Goal: Task Accomplishment & Management: Use online tool/utility

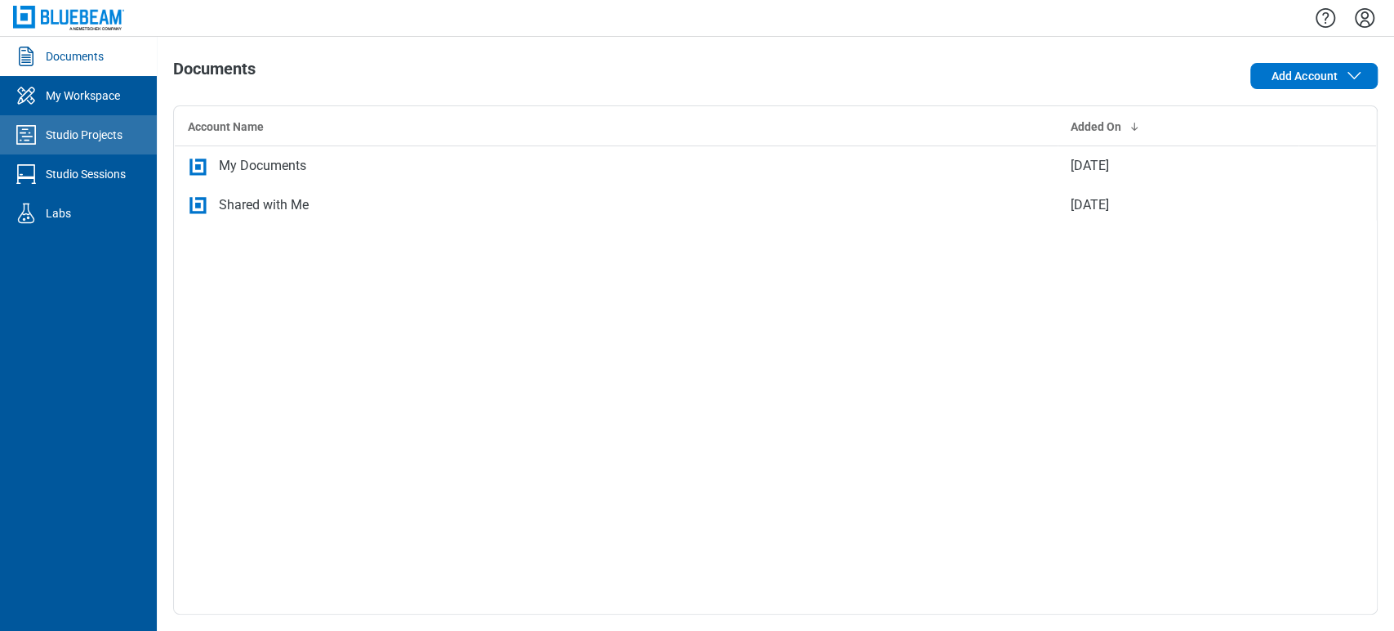
click at [99, 147] on link "Studio Projects" at bounding box center [78, 134] width 157 height 39
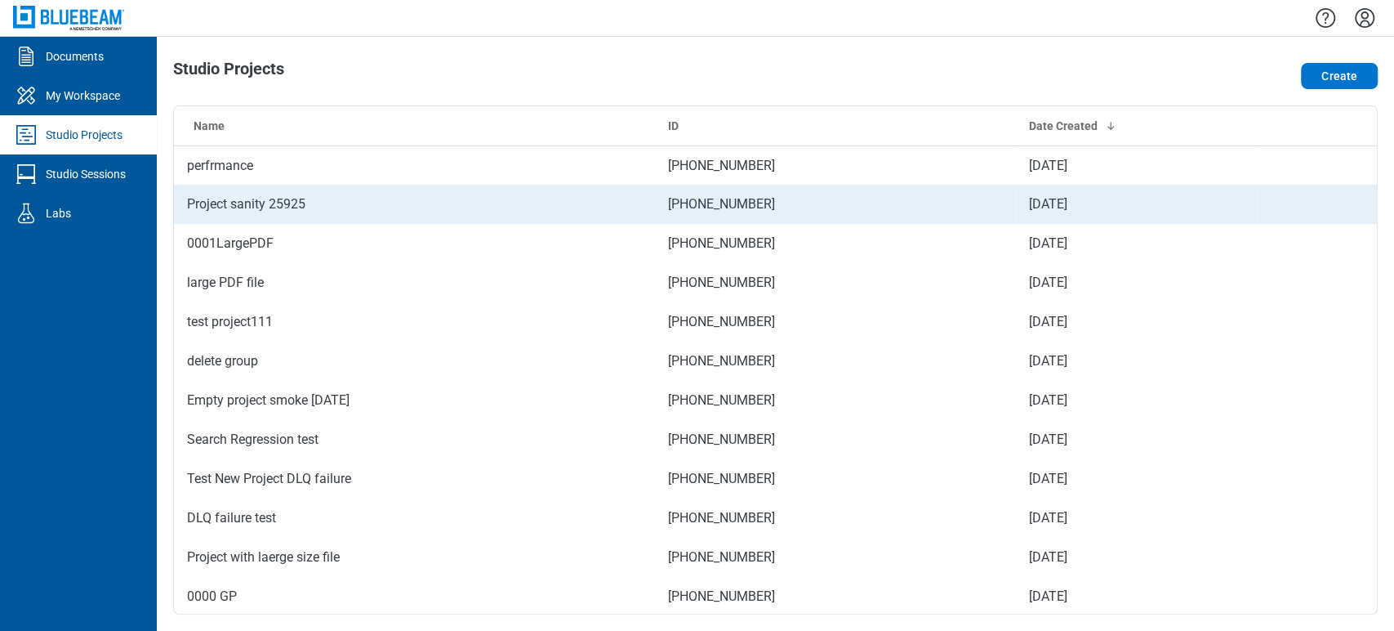
click at [408, 207] on td "Project sanity 25925" at bounding box center [414, 204] width 481 height 39
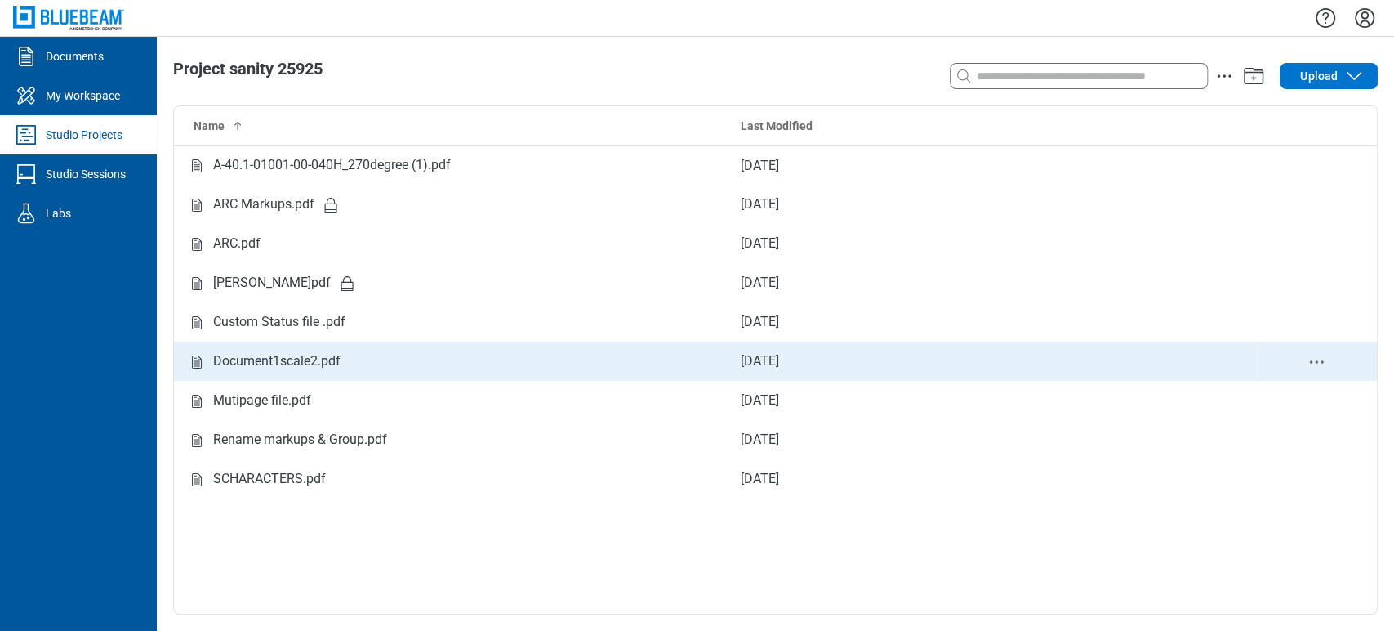
click at [372, 350] on td "Document1scale2.pdf" at bounding box center [451, 360] width 554 height 39
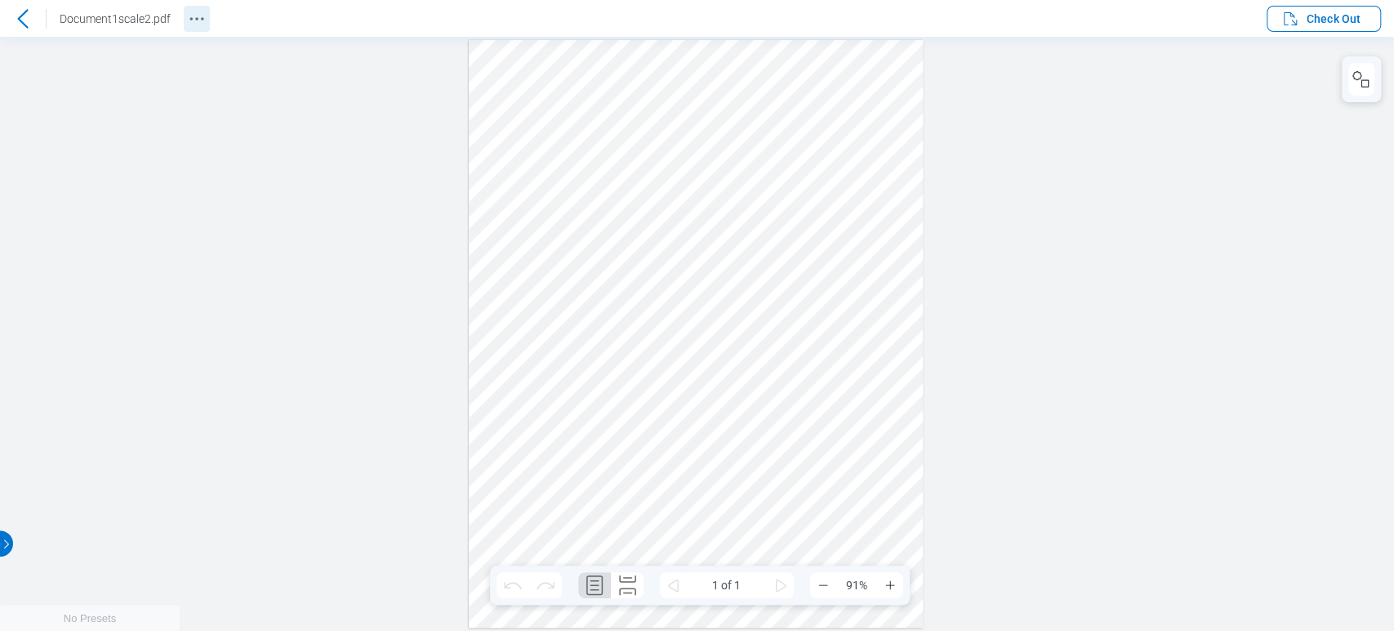
click at [191, 23] on icon "Revision History" at bounding box center [197, 19] width 20 height 20
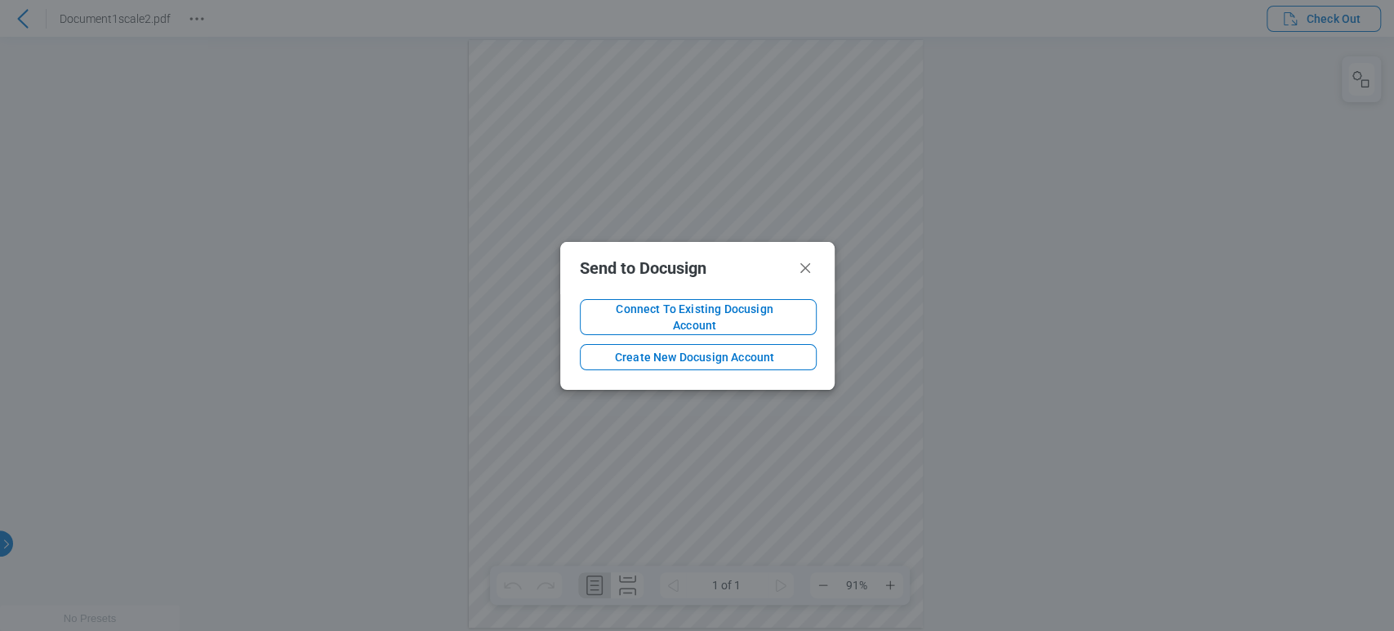
drag, startPoint x: 739, startPoint y: 351, endPoint x: 687, endPoint y: 437, distance: 100.5
click at [687, 437] on div "Send to Docusign Connect To Existing Docusign Account Create New Docusign Accou…" at bounding box center [697, 315] width 1394 height 631
click at [718, 354] on span "Create New Docusign Account" at bounding box center [695, 357] width 203 height 16
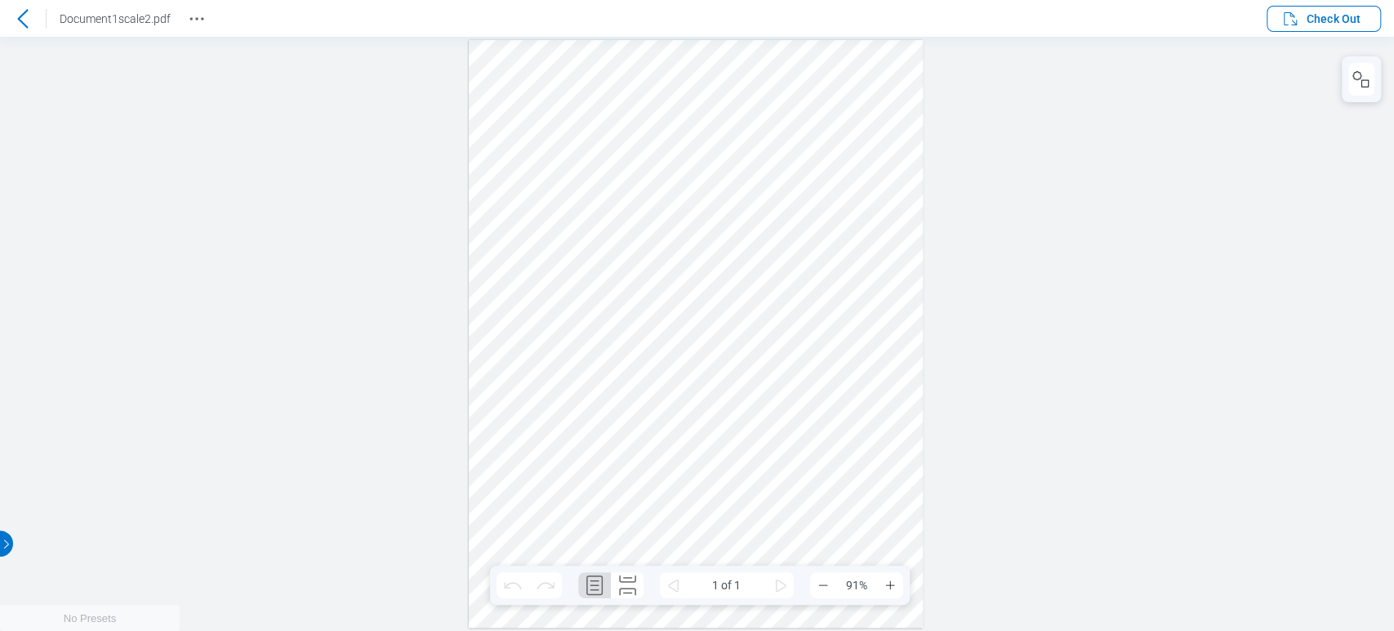
click at [14, 24] on icon at bounding box center [23, 19] width 20 height 20
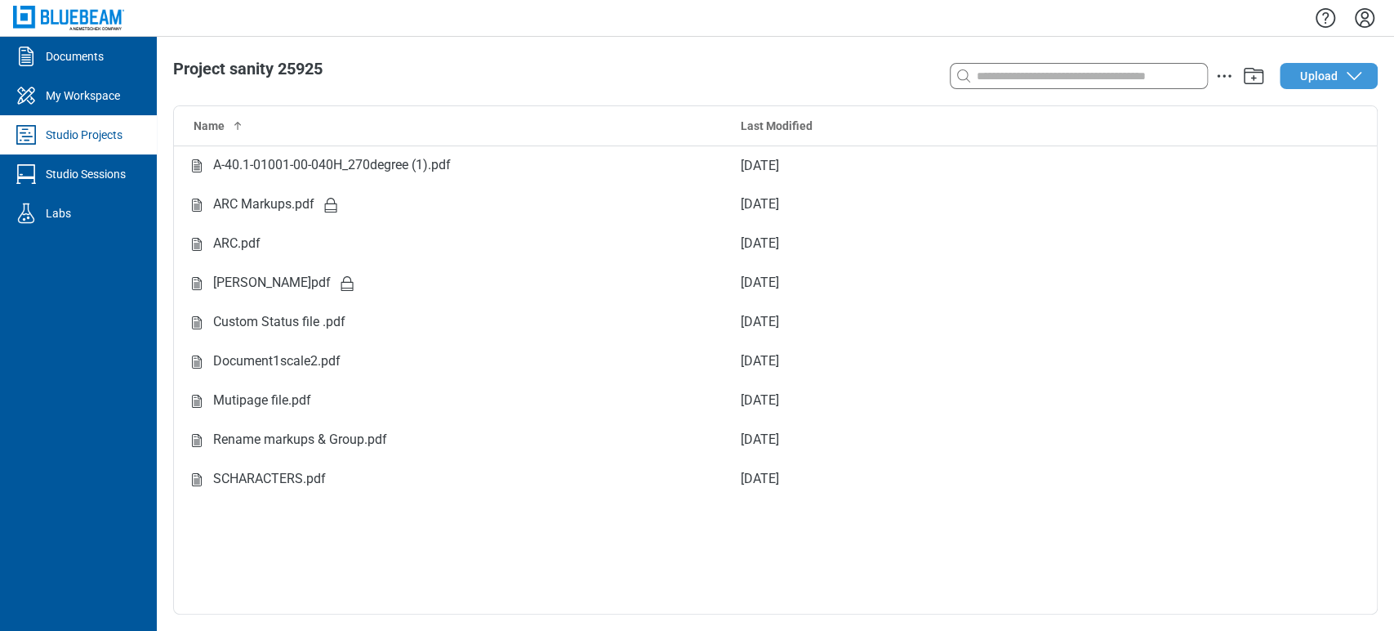
click at [1309, 75] on span "Upload" at bounding box center [1319, 76] width 38 height 16
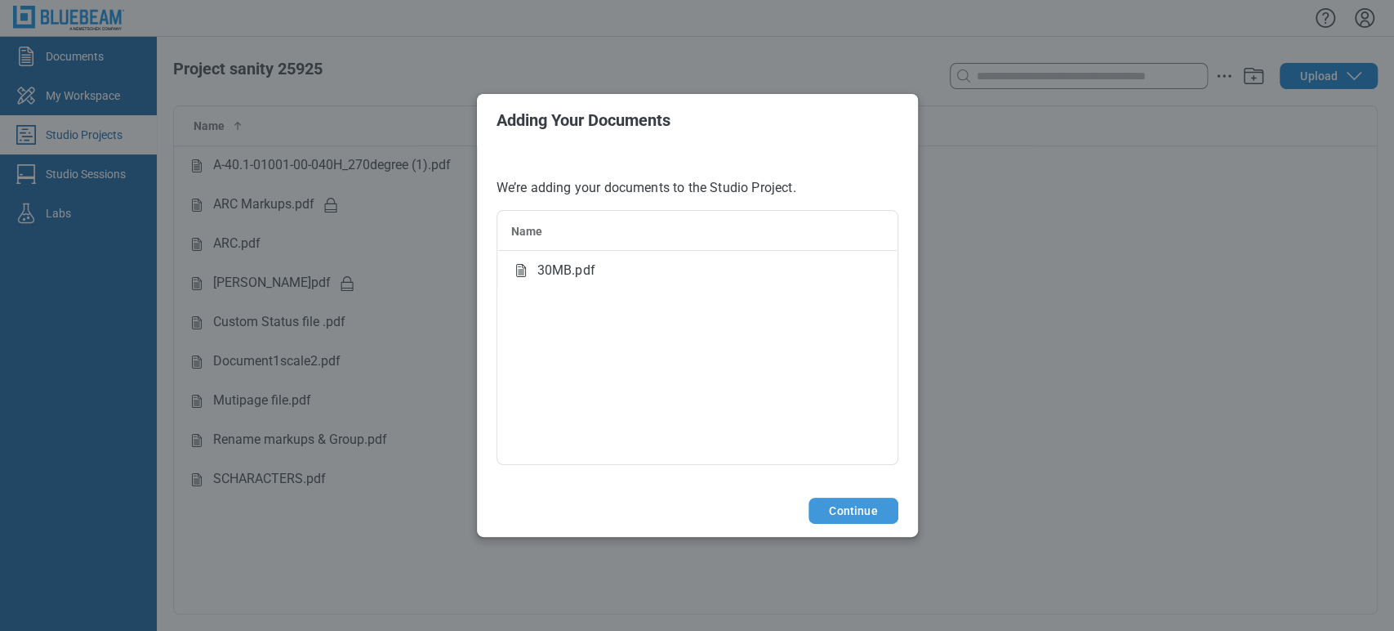
click at [841, 515] on button "Continue" at bounding box center [853, 510] width 89 height 26
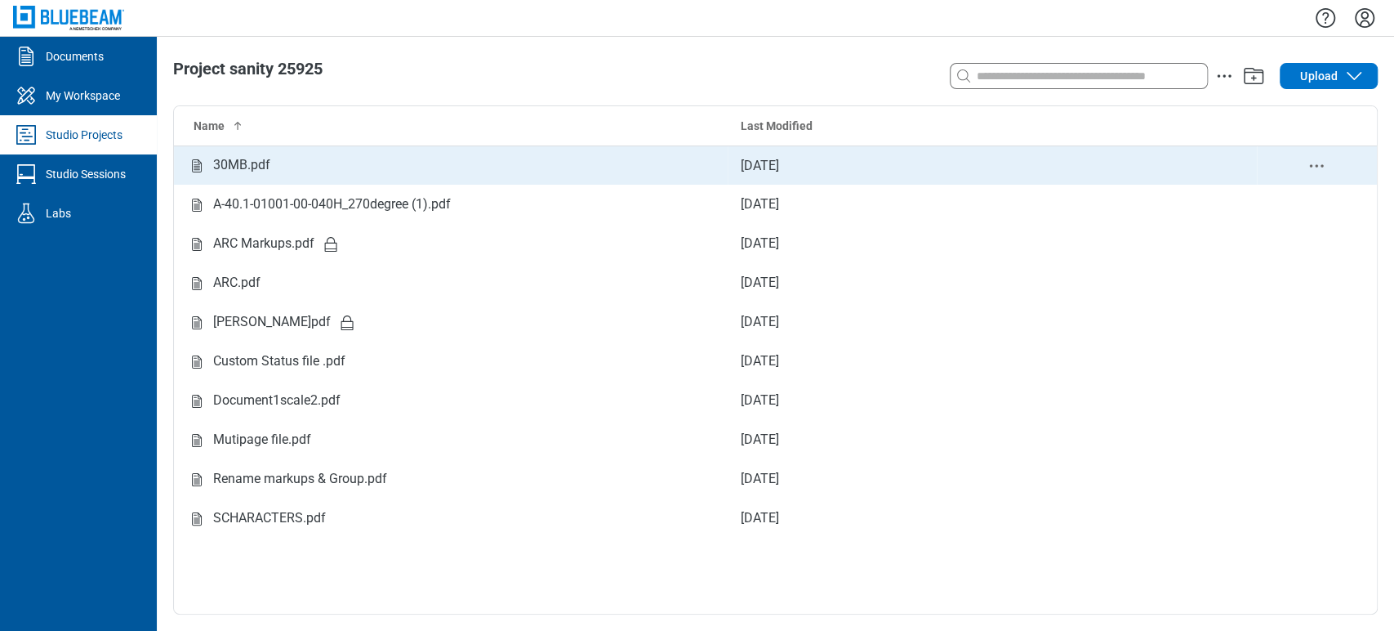
click at [233, 173] on div "30MB.pdf" at bounding box center [241, 165] width 57 height 20
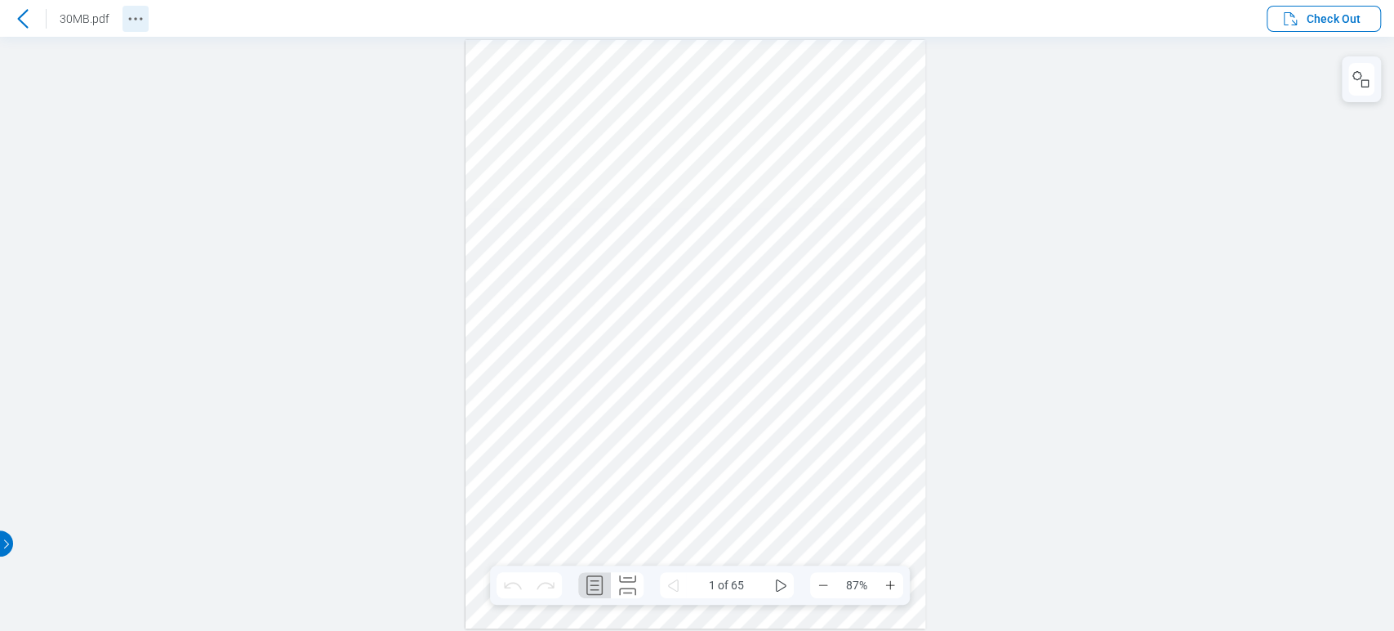
click at [140, 18] on circle "Revision History" at bounding box center [141, 18] width 2 height 2
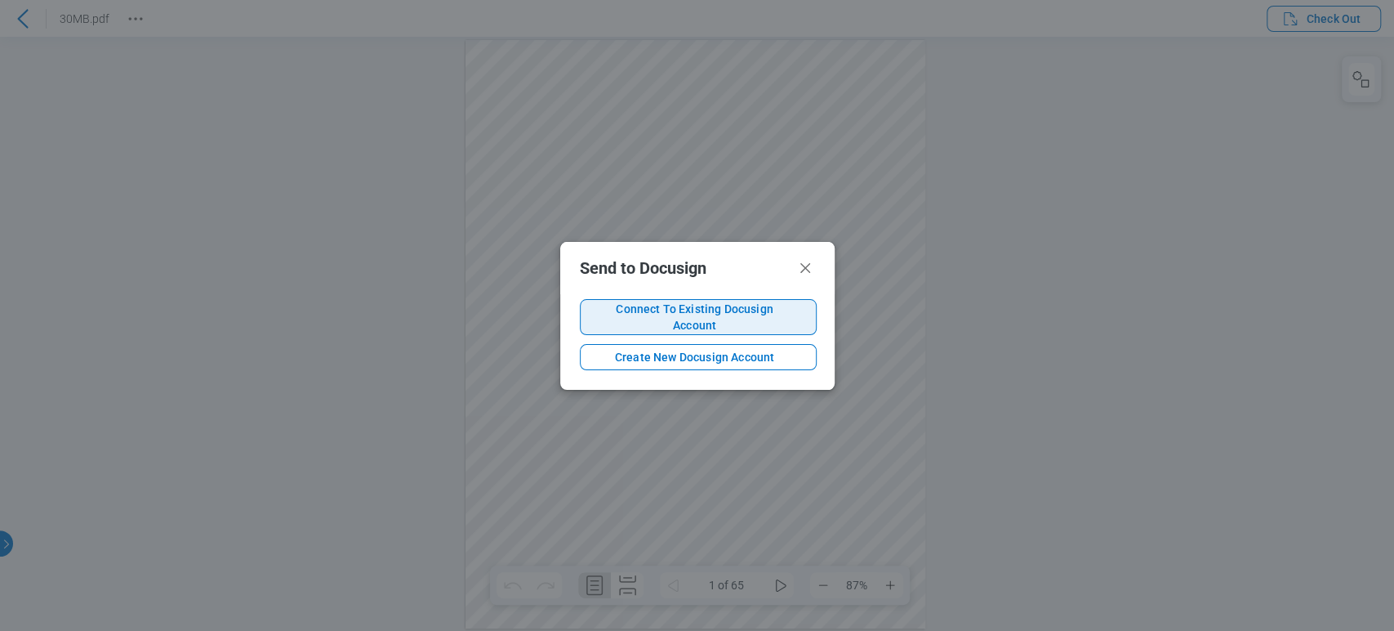
click at [646, 310] on span "Connect To Existing Docusign Account" at bounding box center [695, 317] width 203 height 33
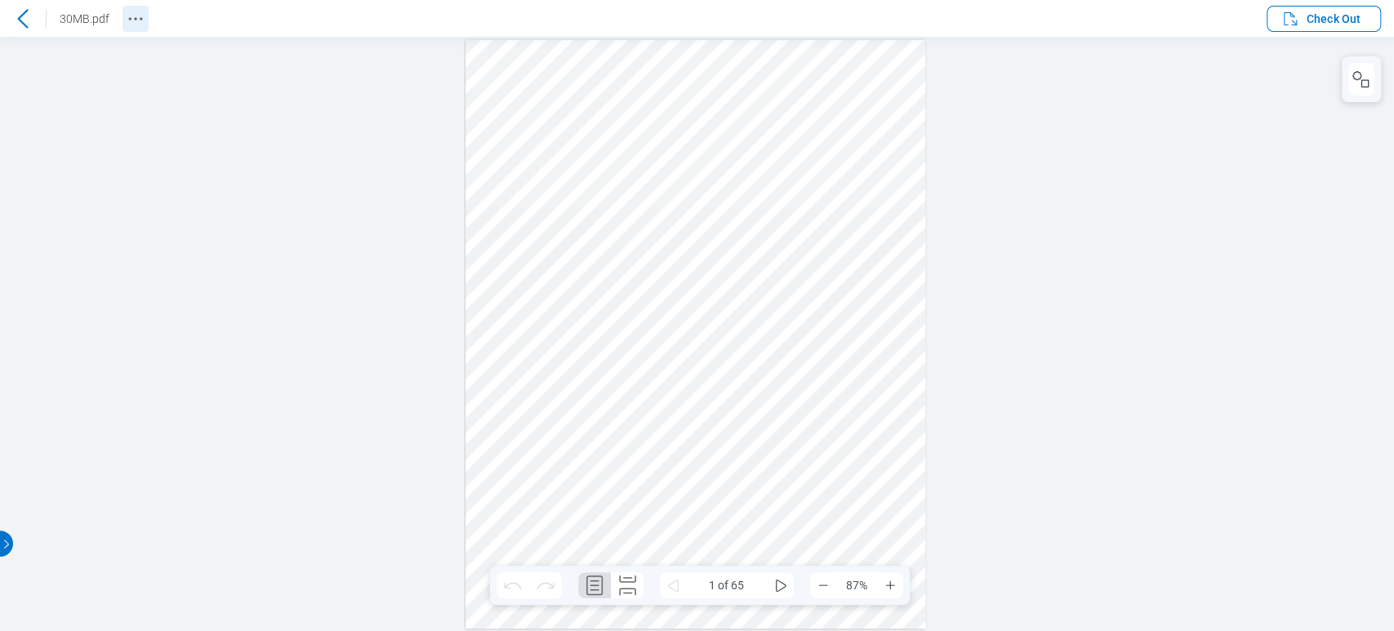
click at [126, 15] on icon "Revision History" at bounding box center [136, 19] width 20 height 20
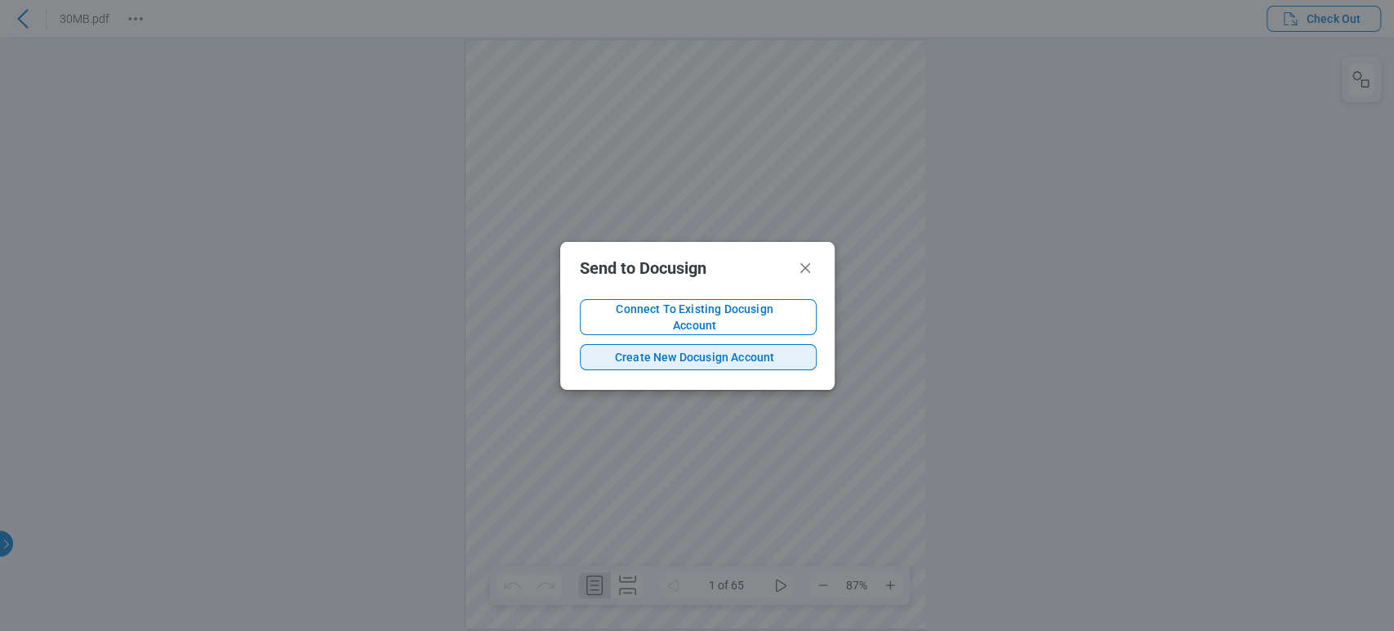
click at [745, 360] on button "Create New Docusign Account" at bounding box center [698, 357] width 237 height 26
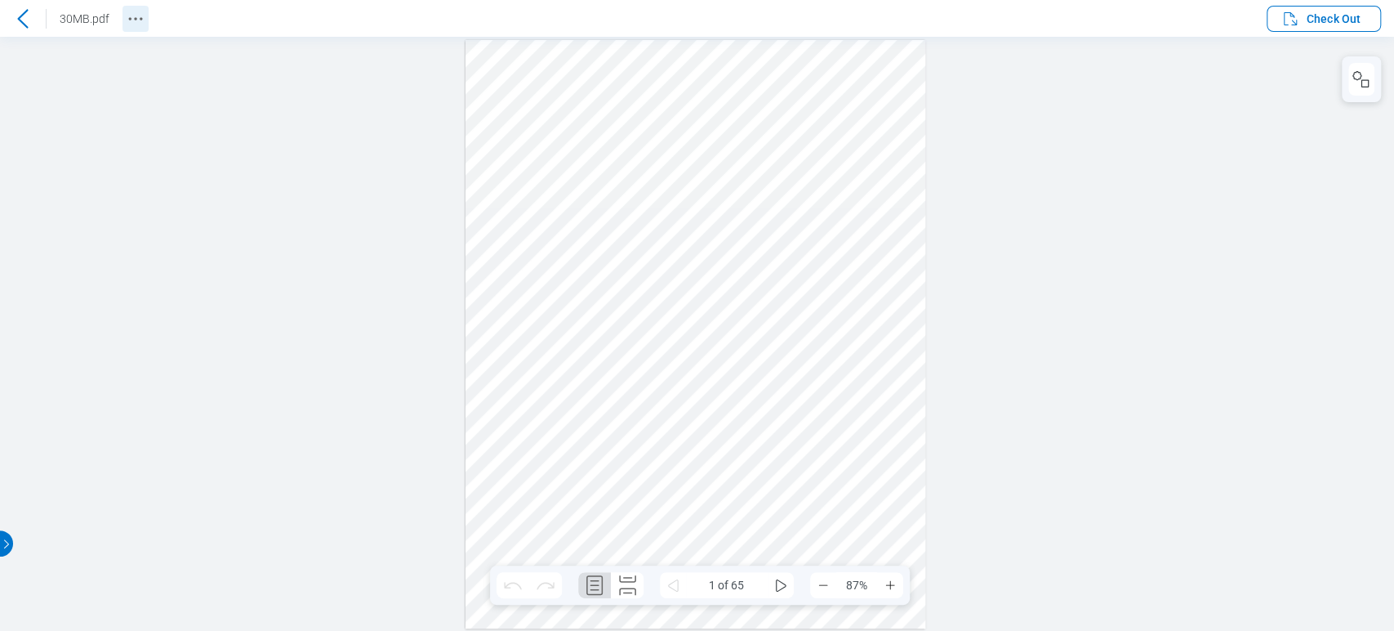
click at [138, 16] on icon "Revision History" at bounding box center [136, 19] width 20 height 20
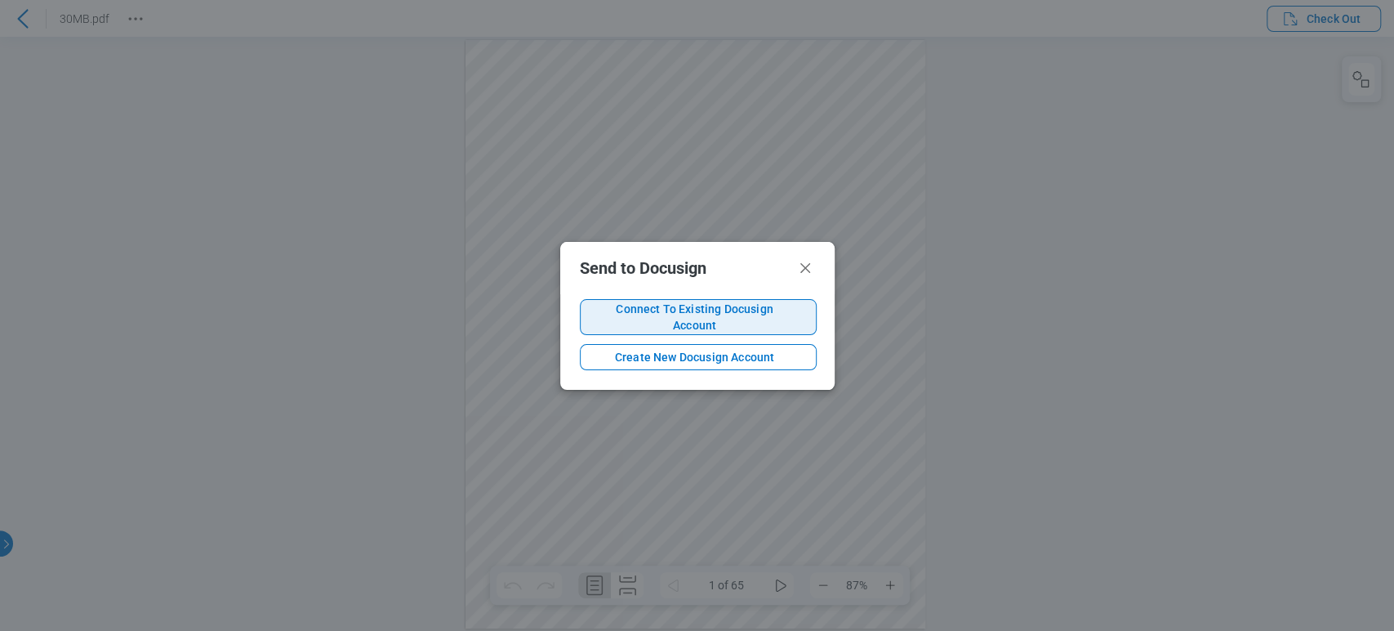
click at [614, 319] on span "Connect To Existing Docusign Account" at bounding box center [695, 317] width 203 height 33
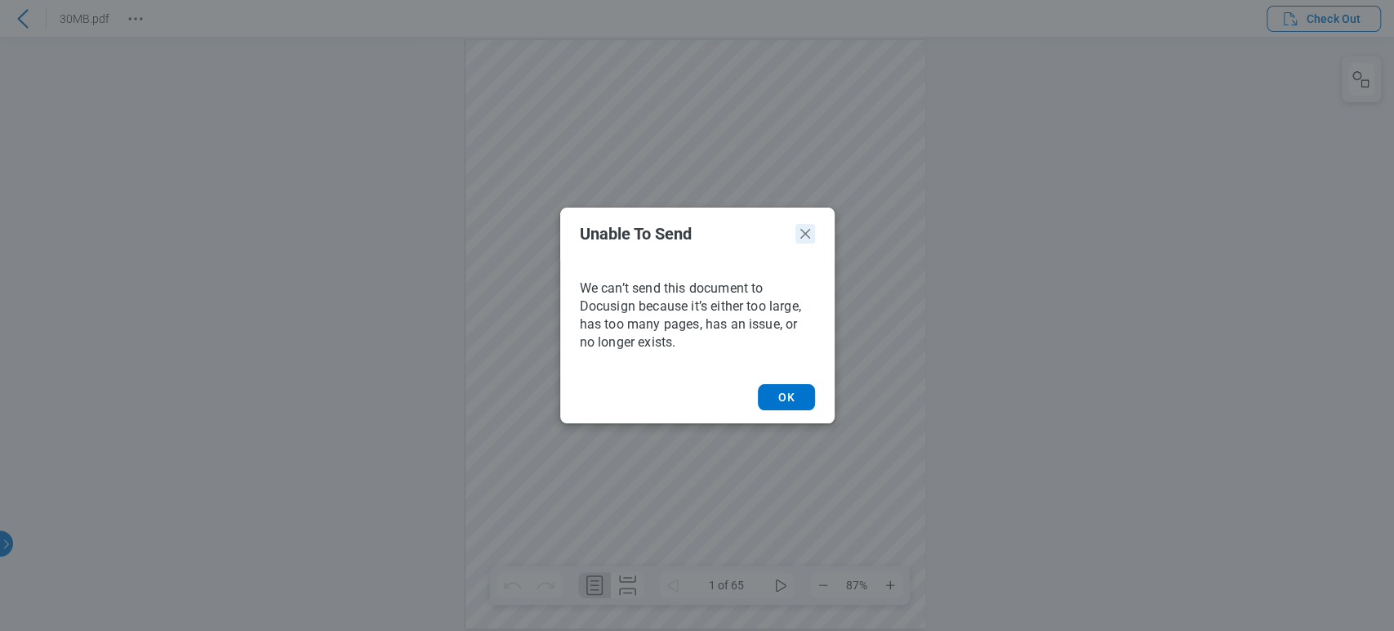
click at [811, 240] on icon "Unable to Send Dialogue" at bounding box center [806, 234] width 20 height 20
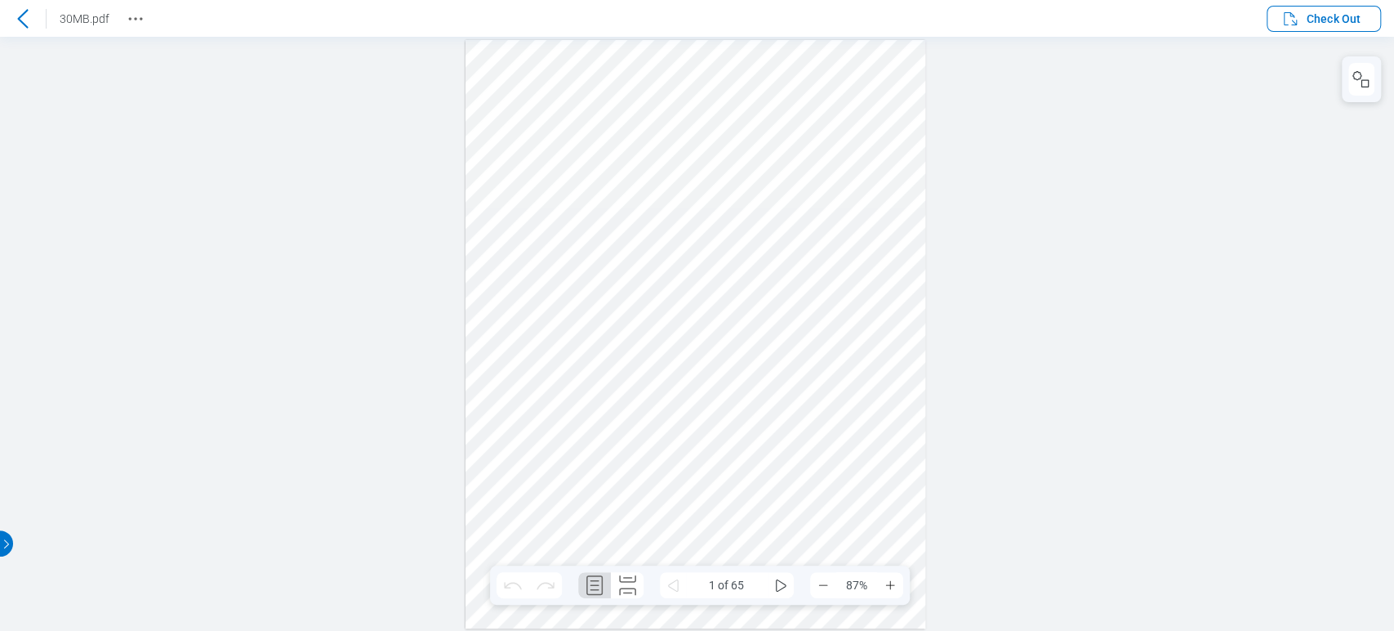
click at [25, 26] on icon at bounding box center [23, 19] width 20 height 20
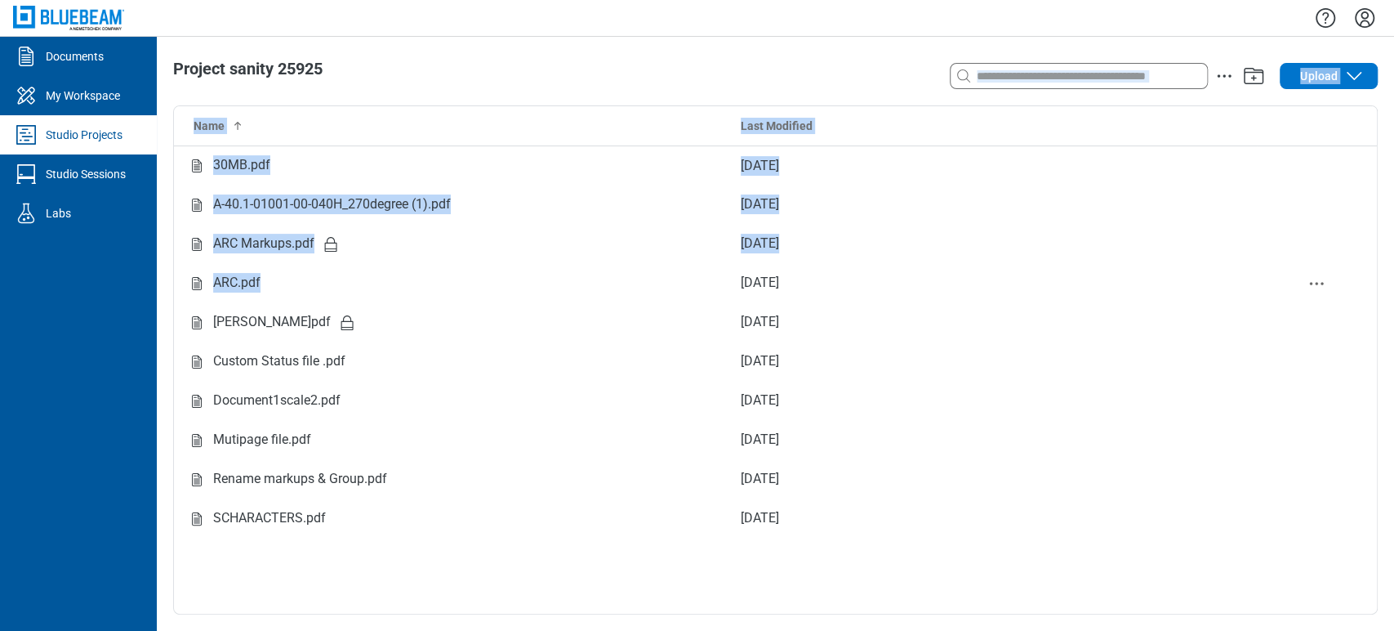
drag, startPoint x: 392, startPoint y: 279, endPoint x: 613, endPoint y: 78, distance: 298.4
click at [613, 78] on div "Project sanity 25925 Search with a keyword or natural language Upload Name Last…" at bounding box center [776, 334] width 1238 height 594
click at [620, 75] on div "Project sanity 25925" at bounding box center [534, 69] width 723 height 18
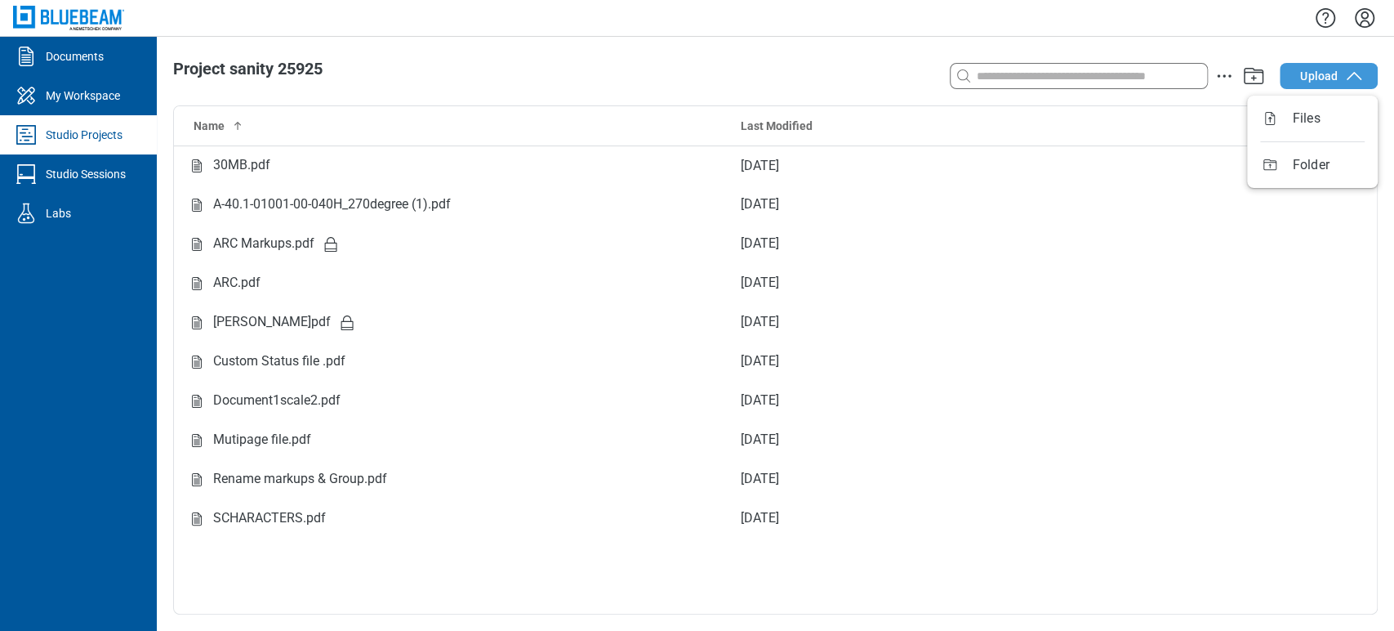
click at [1347, 78] on icon "button" at bounding box center [1355, 76] width 20 height 20
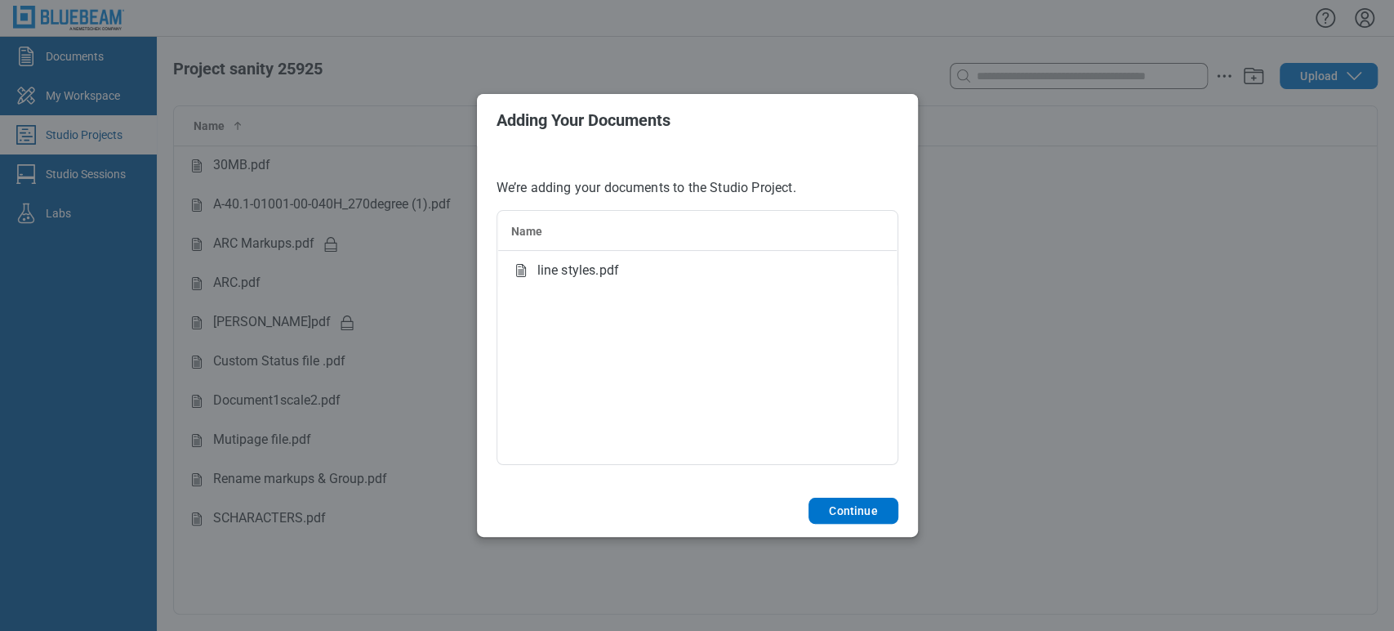
click at [836, 493] on footer "Continue" at bounding box center [697, 510] width 441 height 52
click at [850, 515] on button "Continue" at bounding box center [853, 510] width 89 height 26
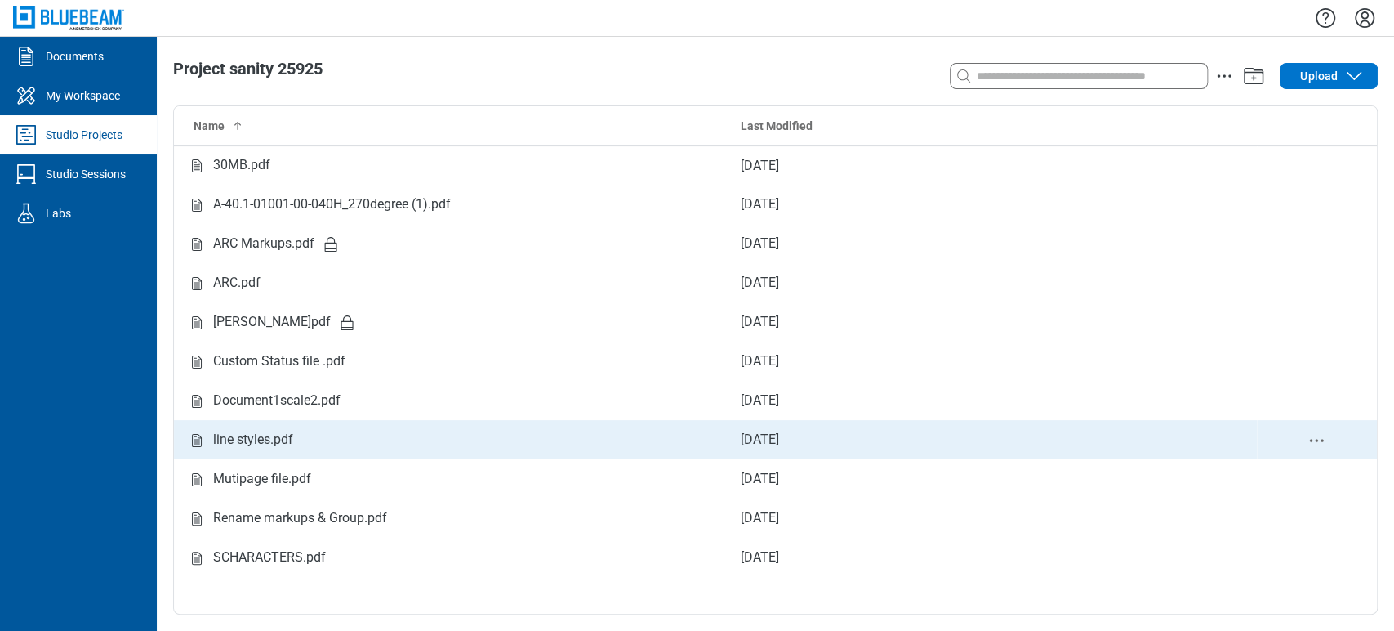
click at [309, 451] on td "line styles.pdf" at bounding box center [451, 439] width 554 height 39
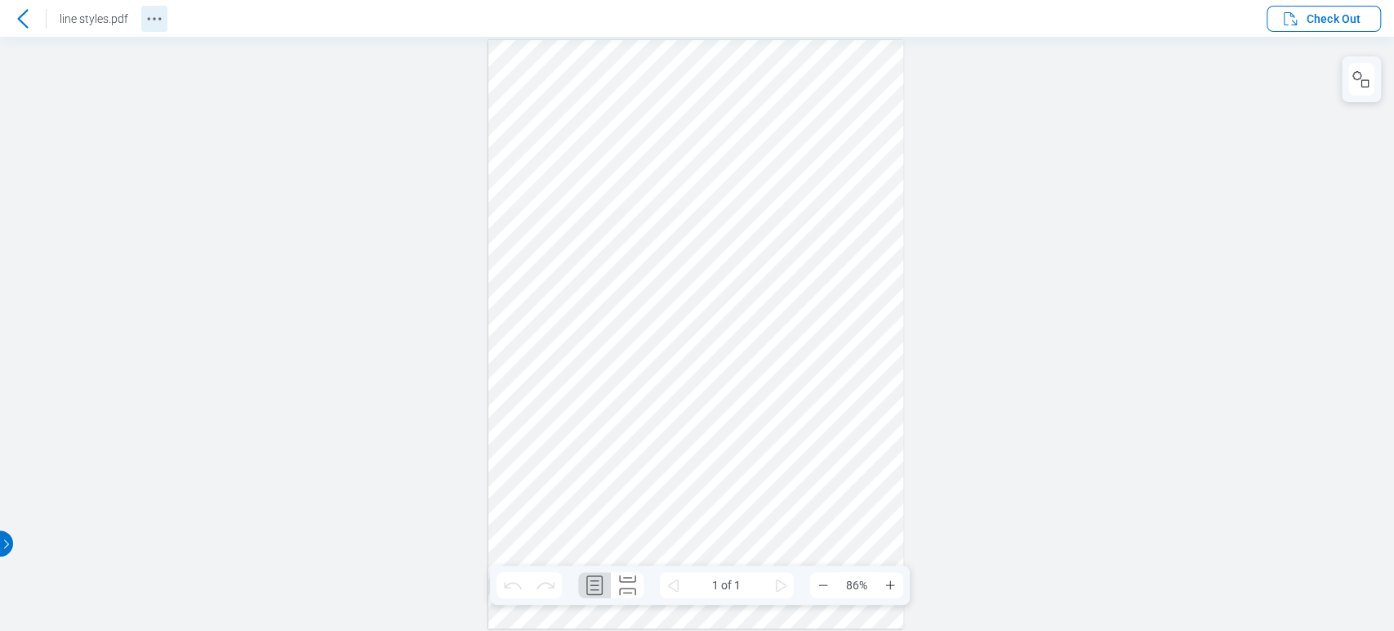
click at [163, 25] on icon "Revision History" at bounding box center [155, 19] width 20 height 20
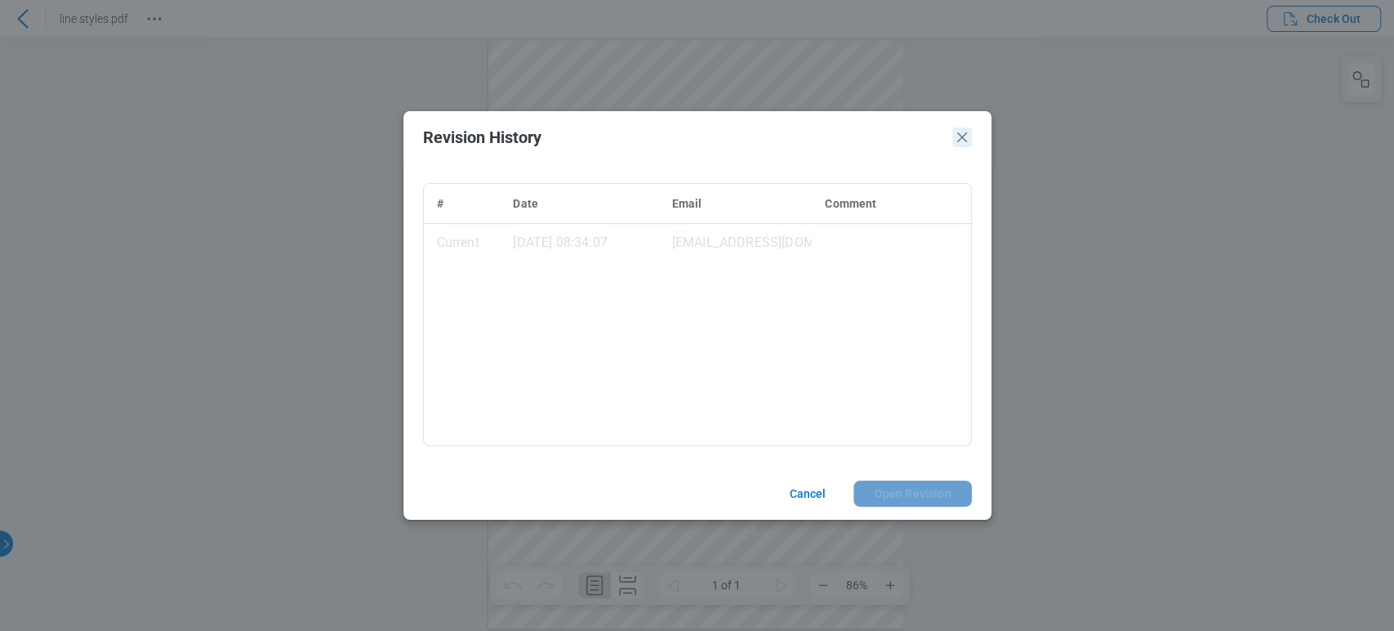
click at [961, 138] on icon "Close" at bounding box center [962, 137] width 10 height 10
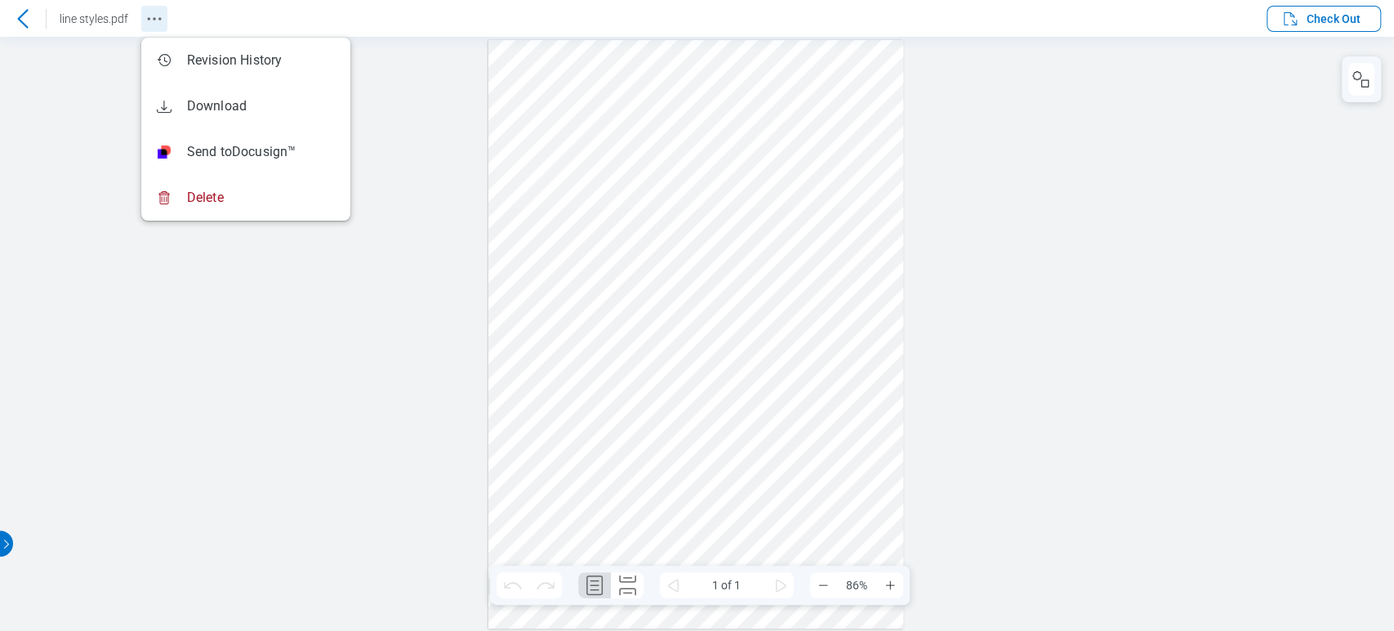
click at [154, 25] on icon "Revision History" at bounding box center [155, 19] width 20 height 20
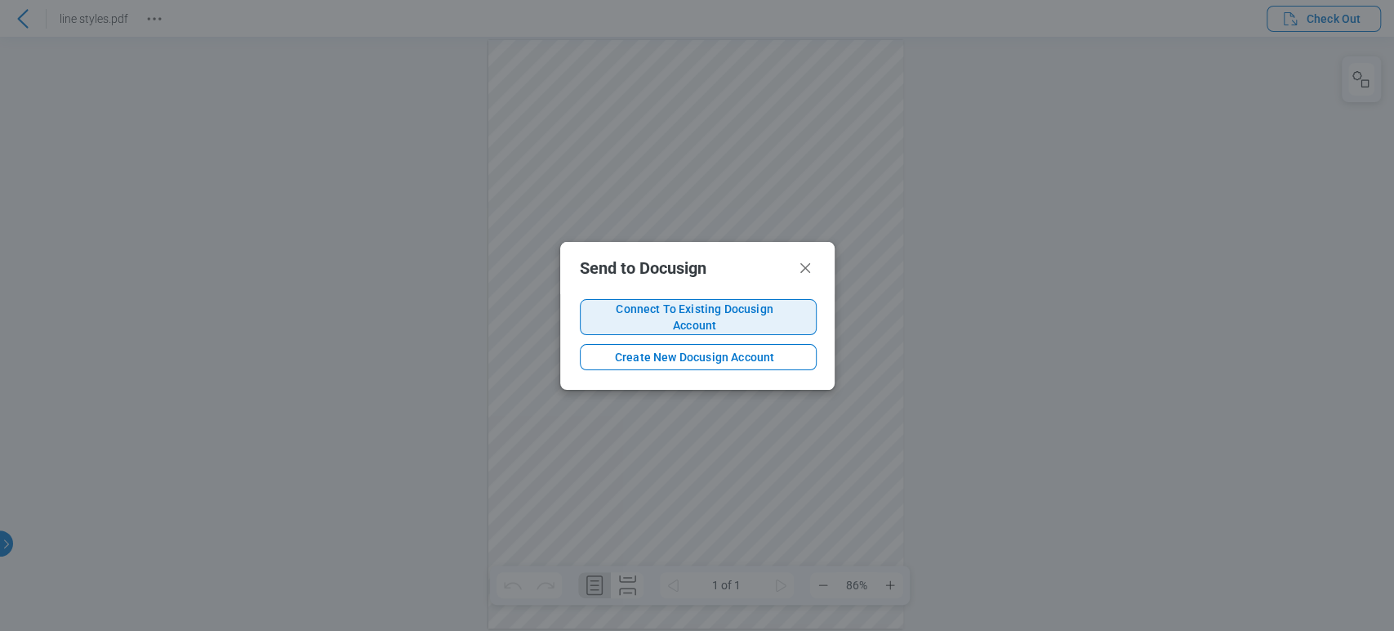
click at [686, 313] on span "Connect To Existing Docusign Account" at bounding box center [695, 317] width 203 height 33
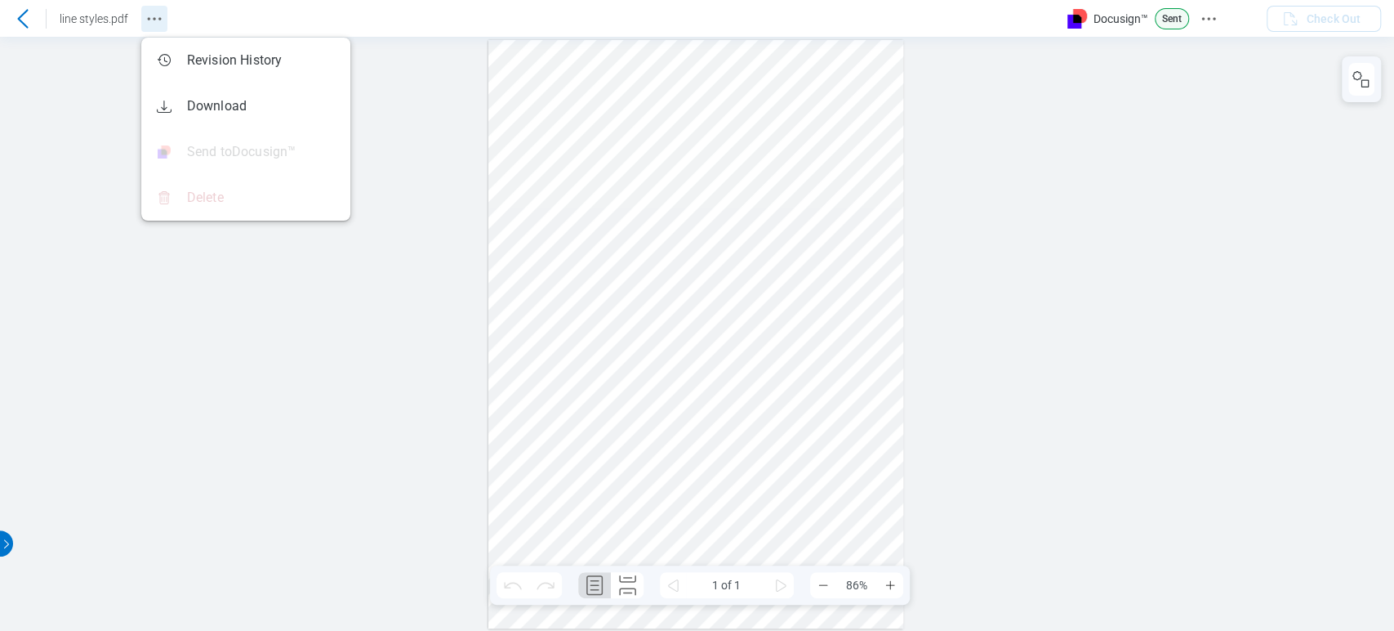
click at [154, 15] on icon "Revision History" at bounding box center [155, 19] width 20 height 20
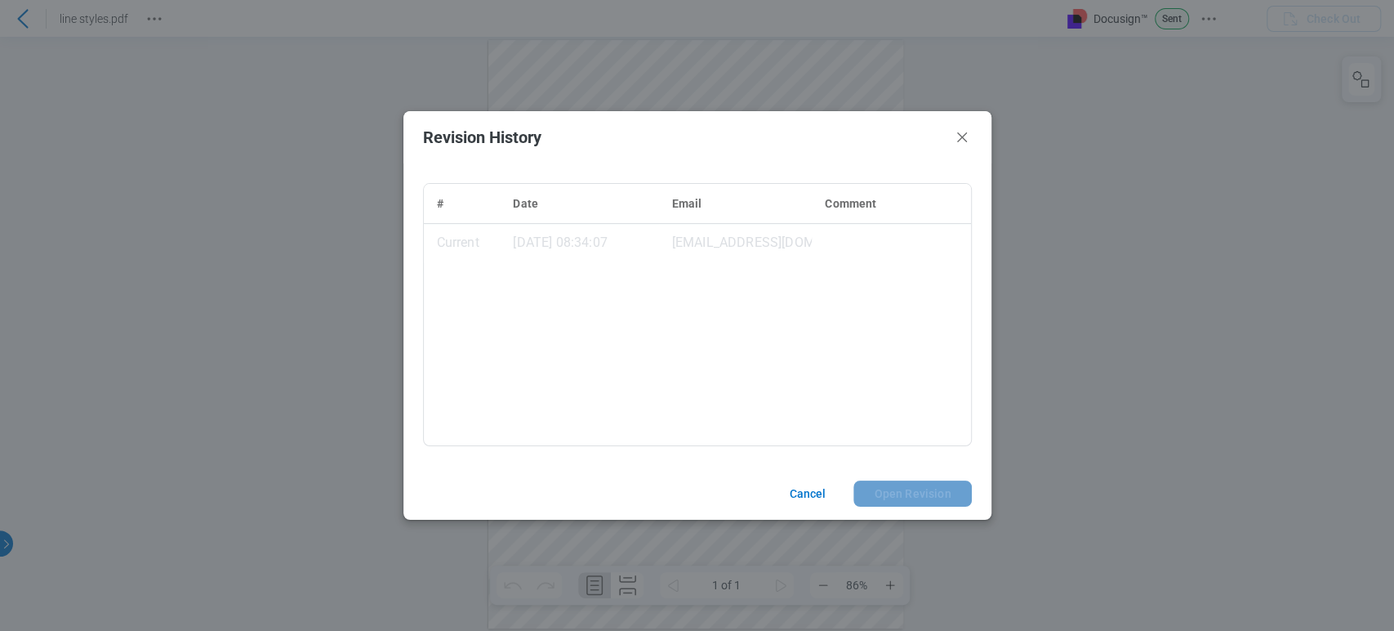
click at [966, 123] on header "Revision History" at bounding box center [698, 137] width 588 height 52
click at [965, 138] on icon "Close" at bounding box center [962, 137] width 20 height 20
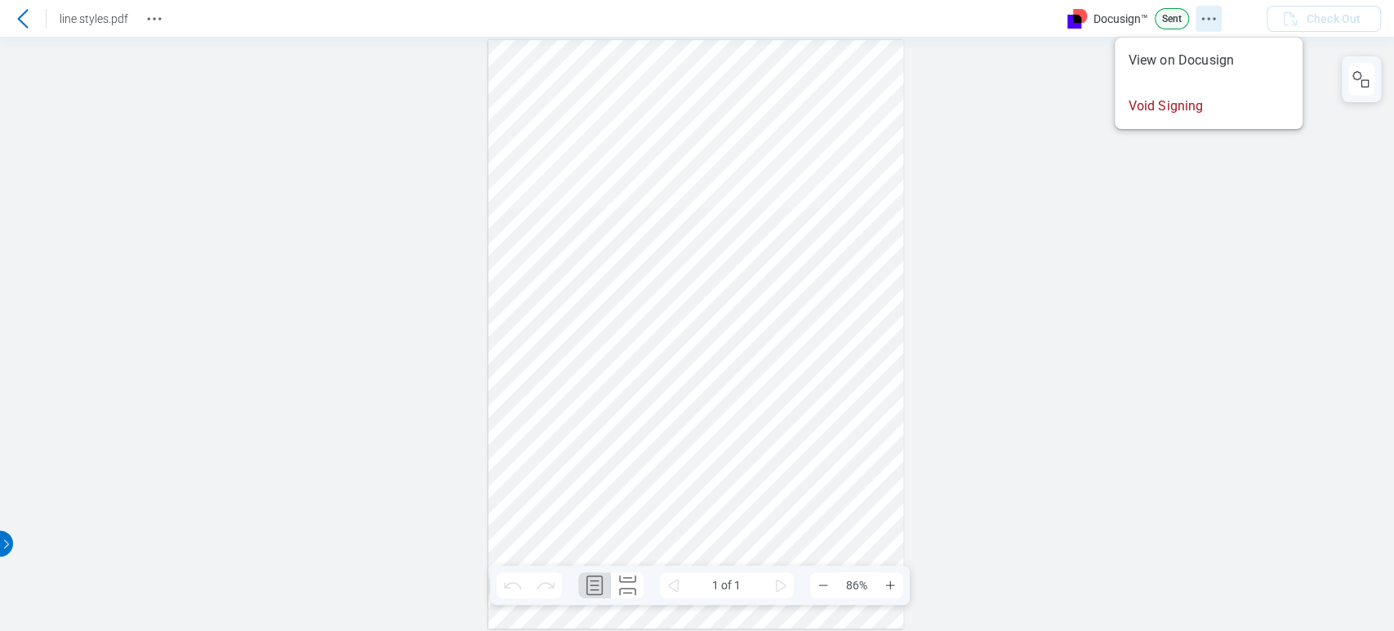
click at [1209, 23] on icon "Docusign Menu" at bounding box center [1209, 19] width 20 height 20
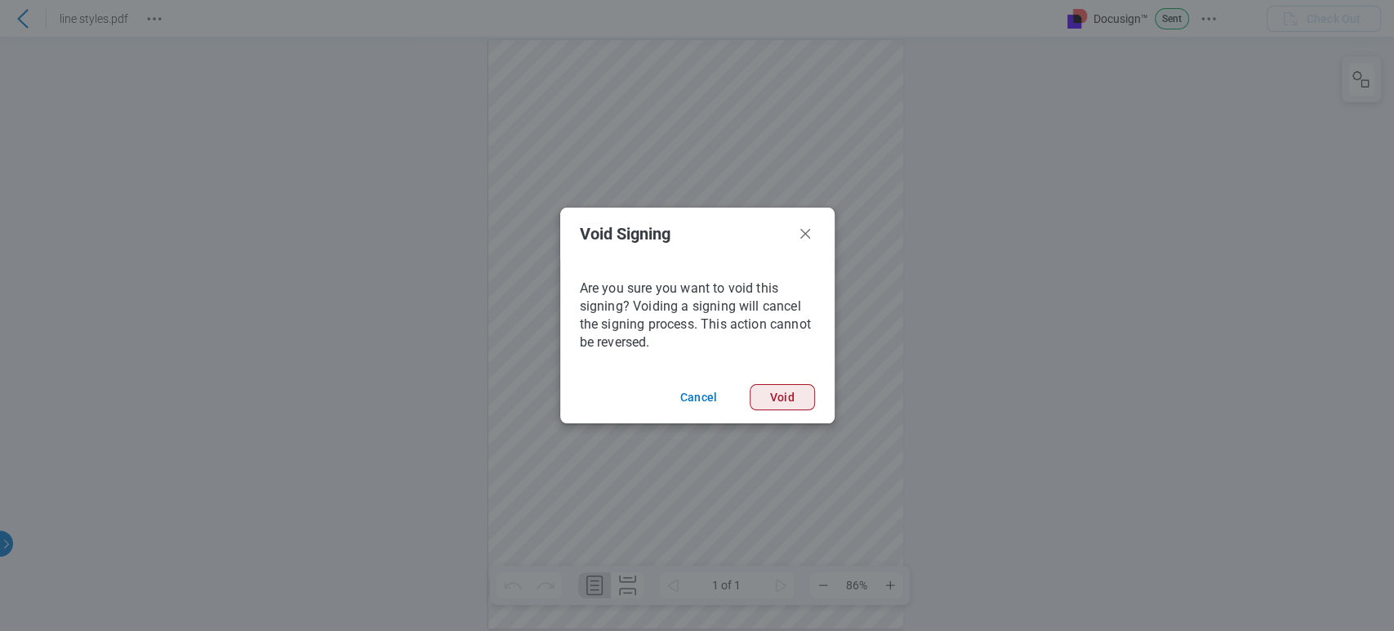
click at [799, 407] on button "Void" at bounding box center [782, 397] width 65 height 26
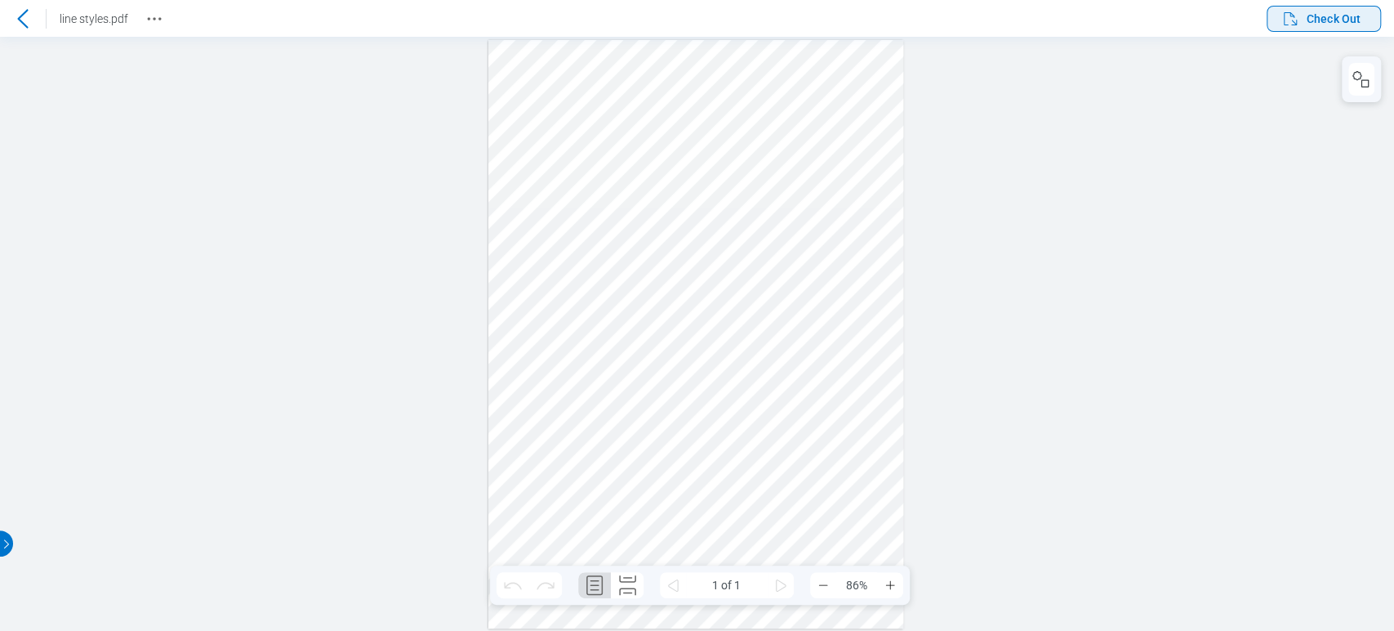
click at [1372, 12] on button "Check Out" at bounding box center [1324, 19] width 114 height 26
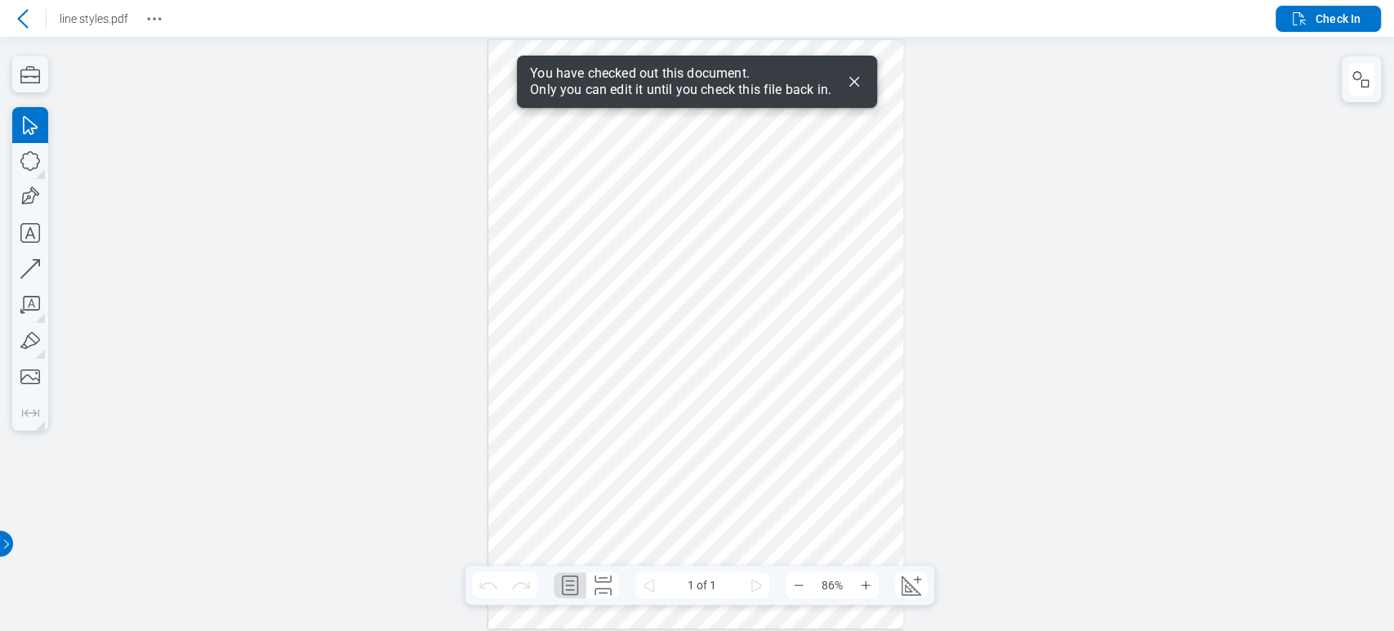
click at [861, 84] on icon "Dismiss" at bounding box center [855, 82] width 20 height 20
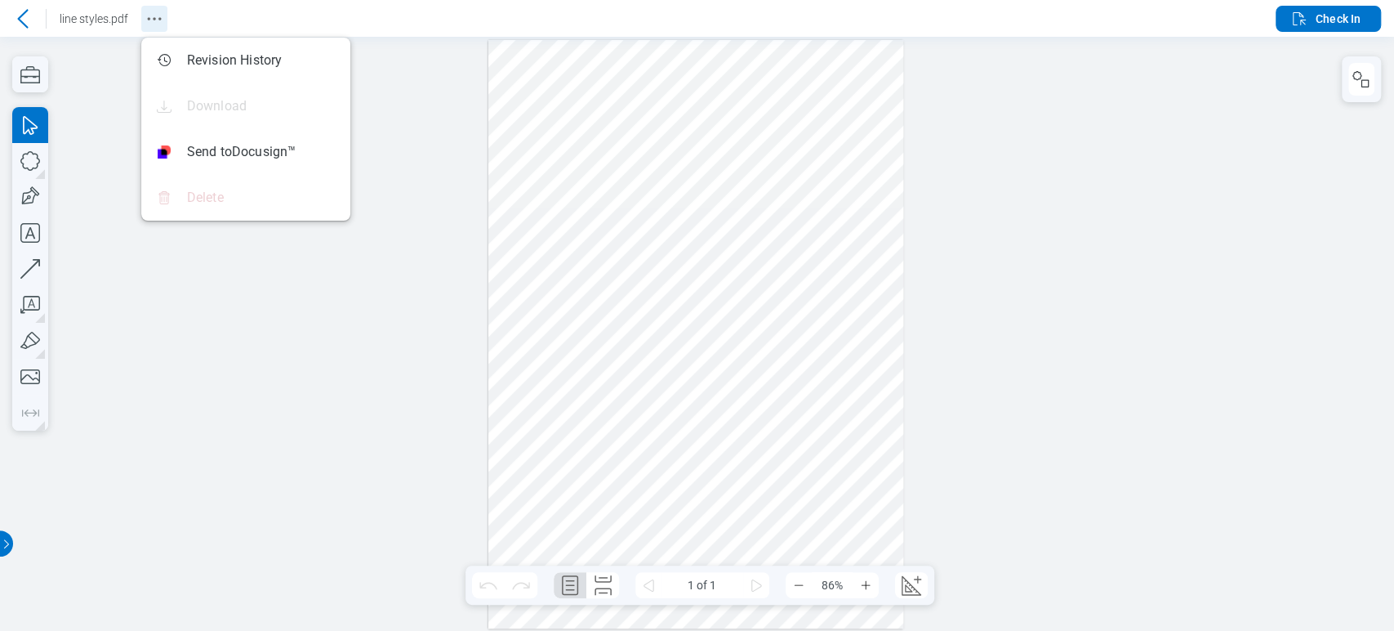
click at [153, 21] on icon "Revision History" at bounding box center [155, 19] width 20 height 20
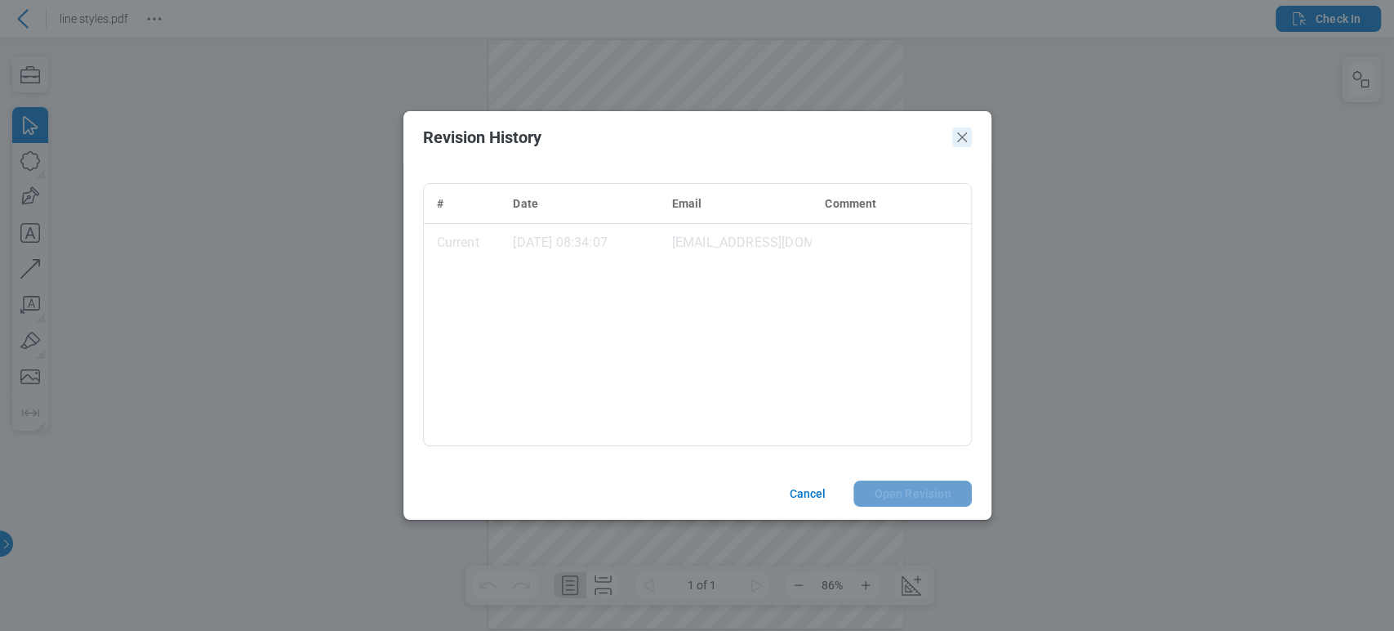
click at [958, 134] on icon "Close" at bounding box center [962, 137] width 20 height 20
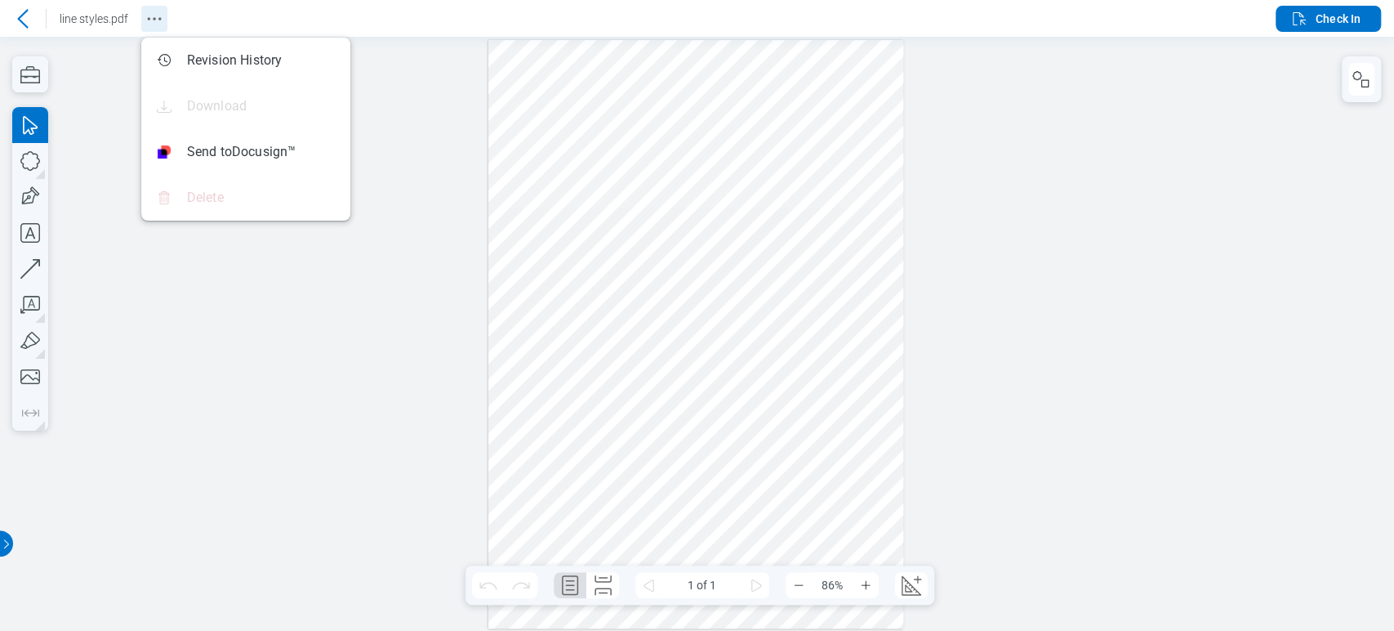
click at [147, 6] on button "Revision History" at bounding box center [154, 19] width 26 height 26
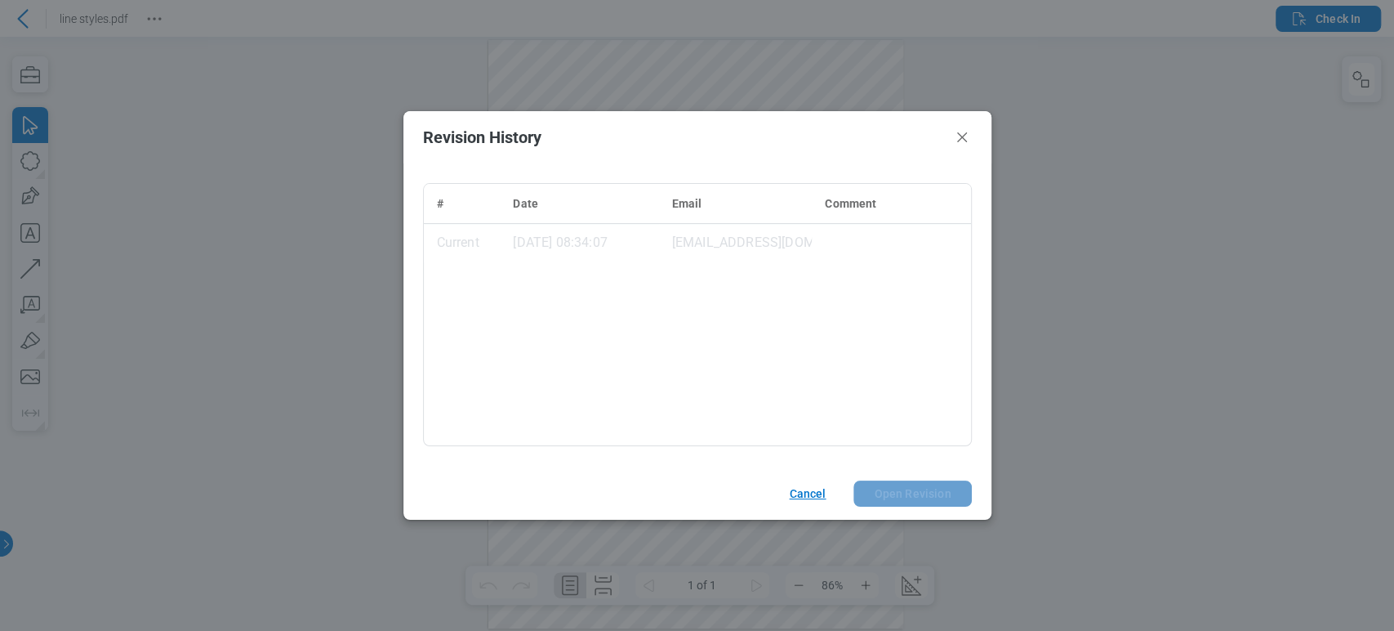
drag, startPoint x: 803, startPoint y: 502, endPoint x: 523, endPoint y: 348, distance: 319.5
click at [803, 502] on button "Cancel" at bounding box center [805, 493] width 71 height 26
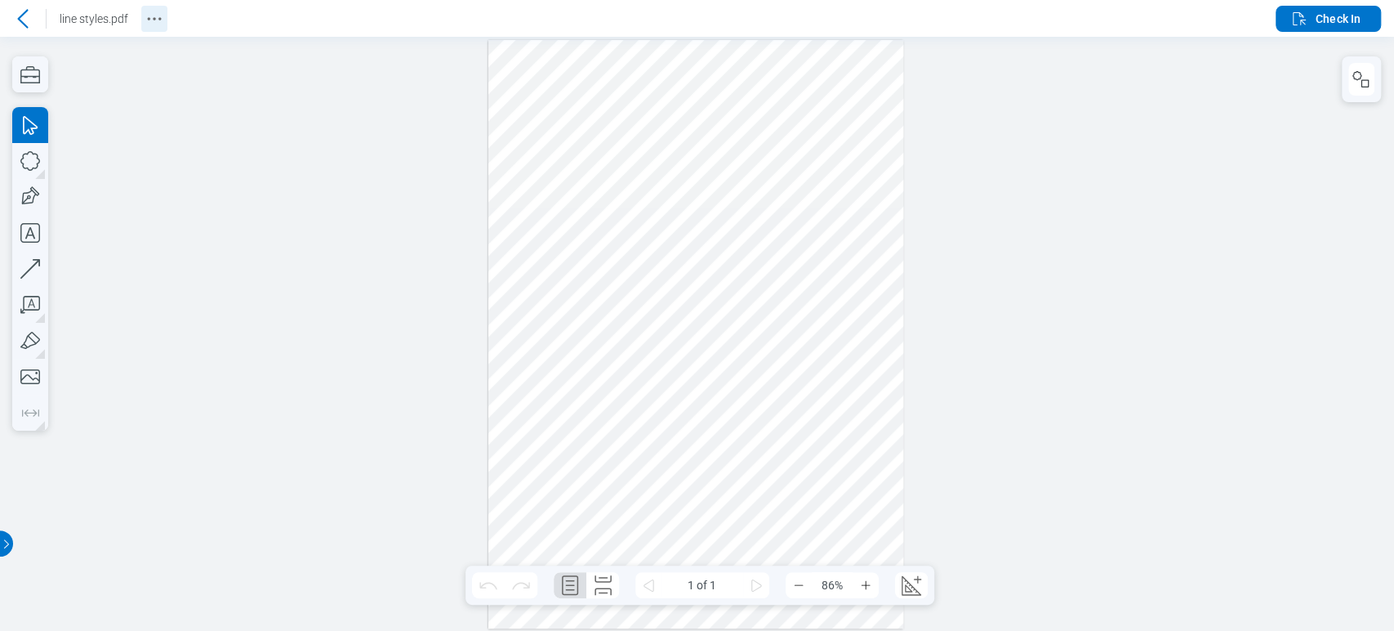
click at [153, 19] on circle "Revision History" at bounding box center [154, 18] width 2 height 2
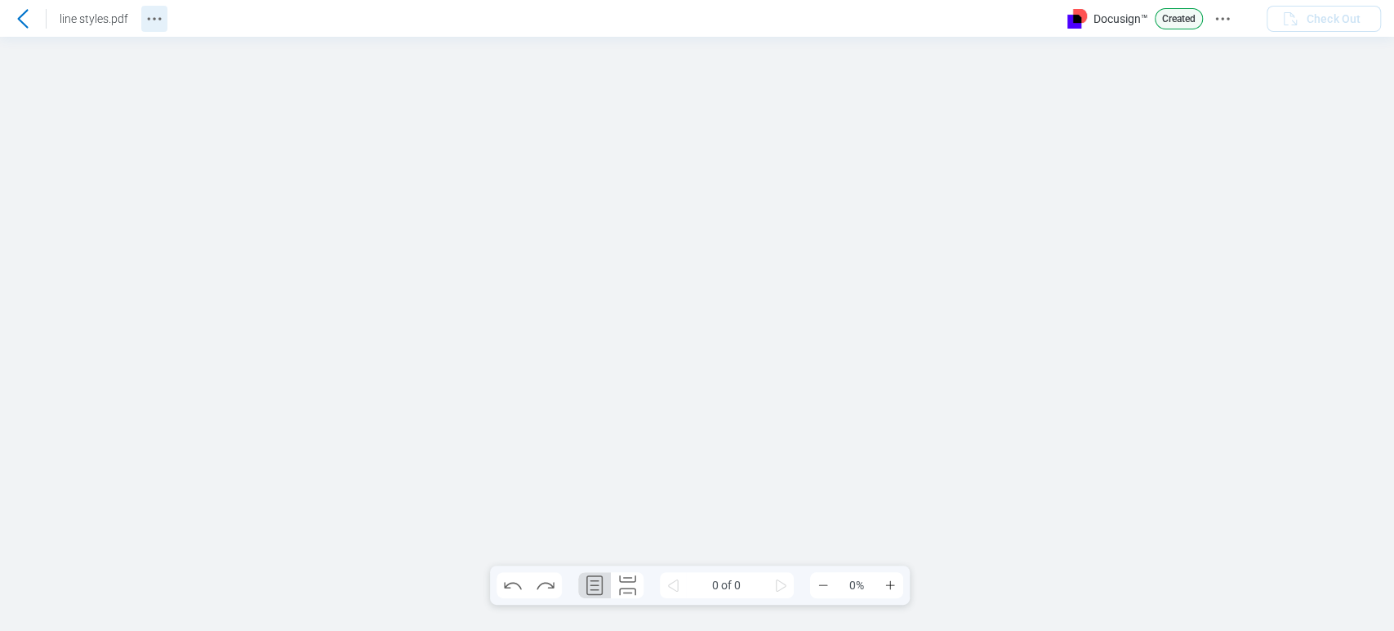
click at [145, 25] on icon "Revision History" at bounding box center [155, 19] width 20 height 20
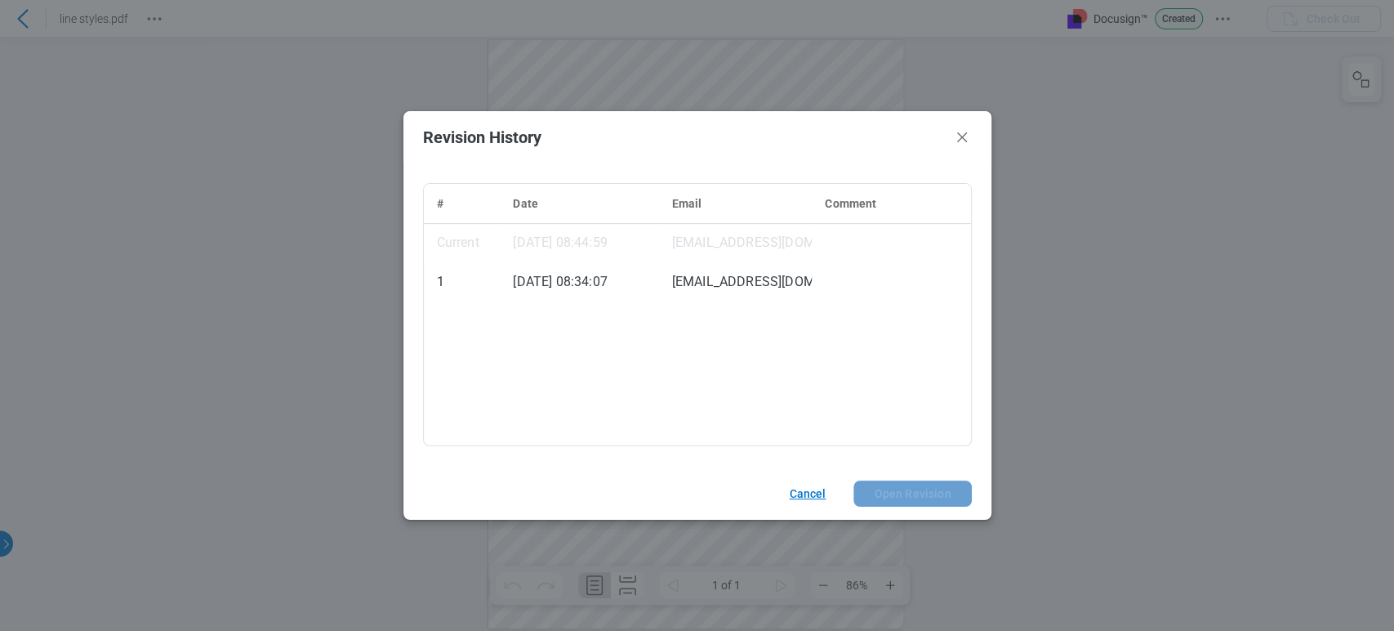
drag, startPoint x: 795, startPoint y: 448, endPoint x: 796, endPoint y: 495, distance: 47.4
click at [796, 495] on button "Cancel" at bounding box center [805, 493] width 71 height 26
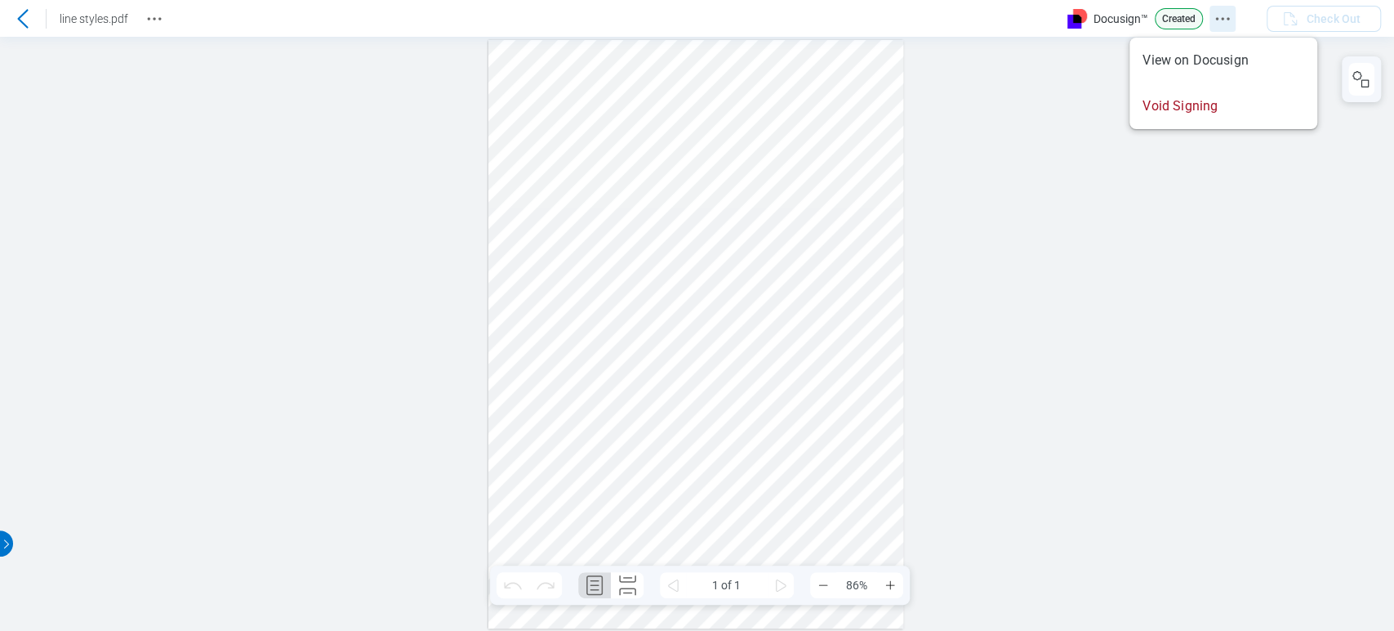
click at [1229, 16] on icon "Docusign Menu" at bounding box center [1223, 19] width 20 height 20
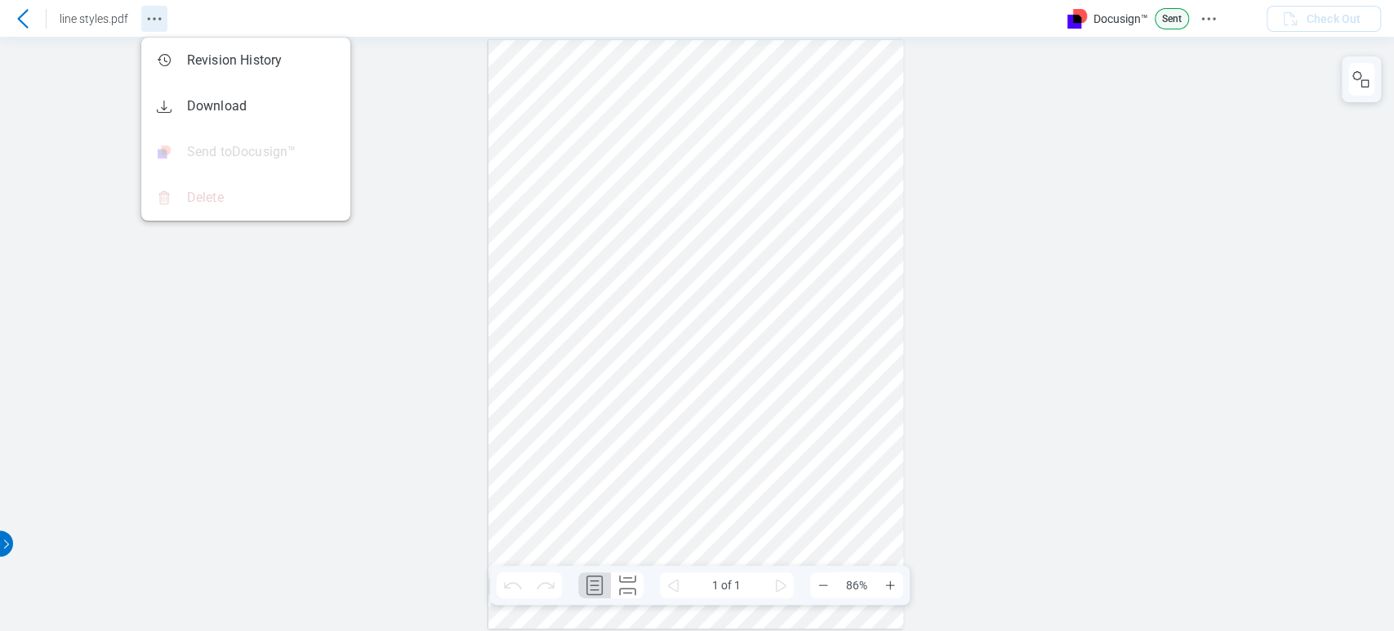
click at [165, 25] on button "Revision History" at bounding box center [154, 19] width 26 height 26
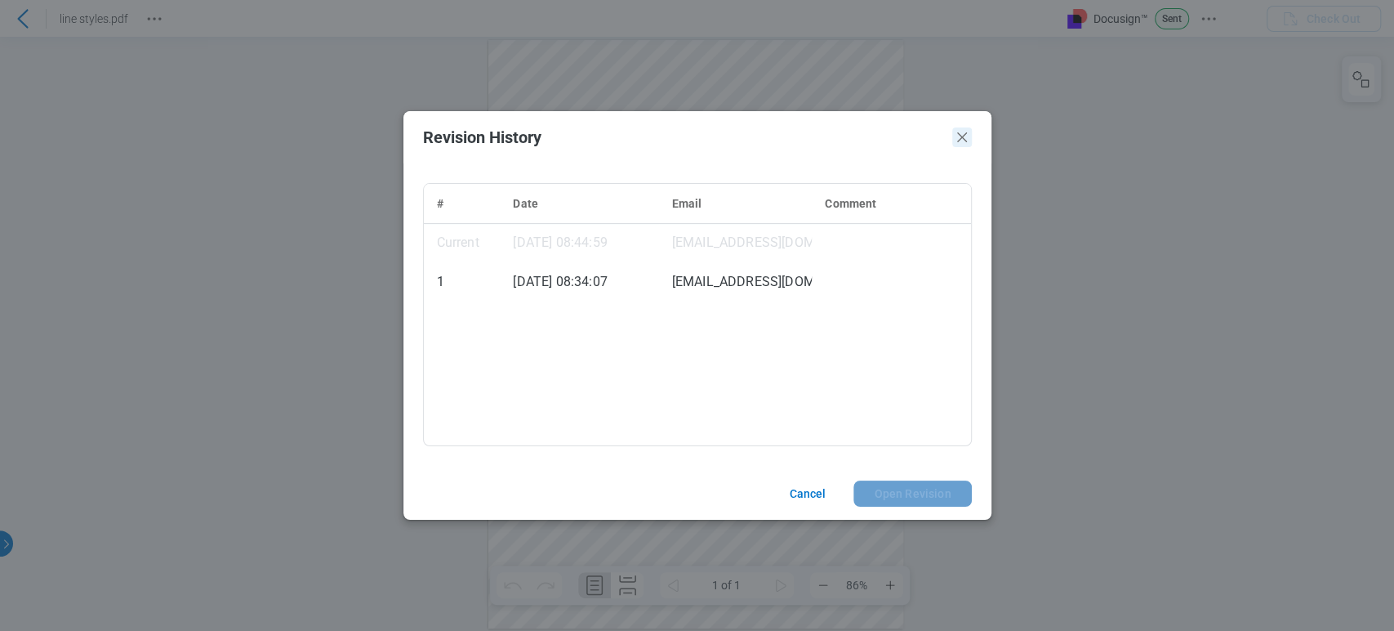
click at [968, 137] on icon "Close" at bounding box center [962, 137] width 20 height 20
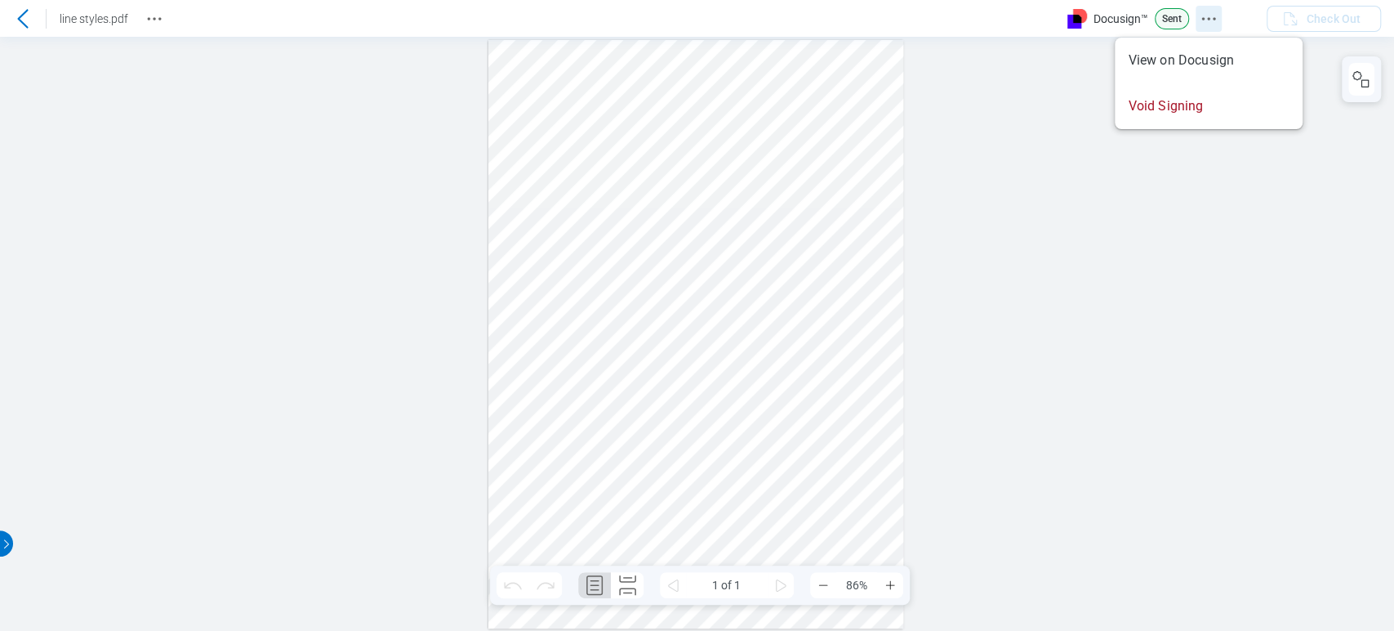
click at [1196, 17] on button "Docusign Menu" at bounding box center [1209, 19] width 26 height 26
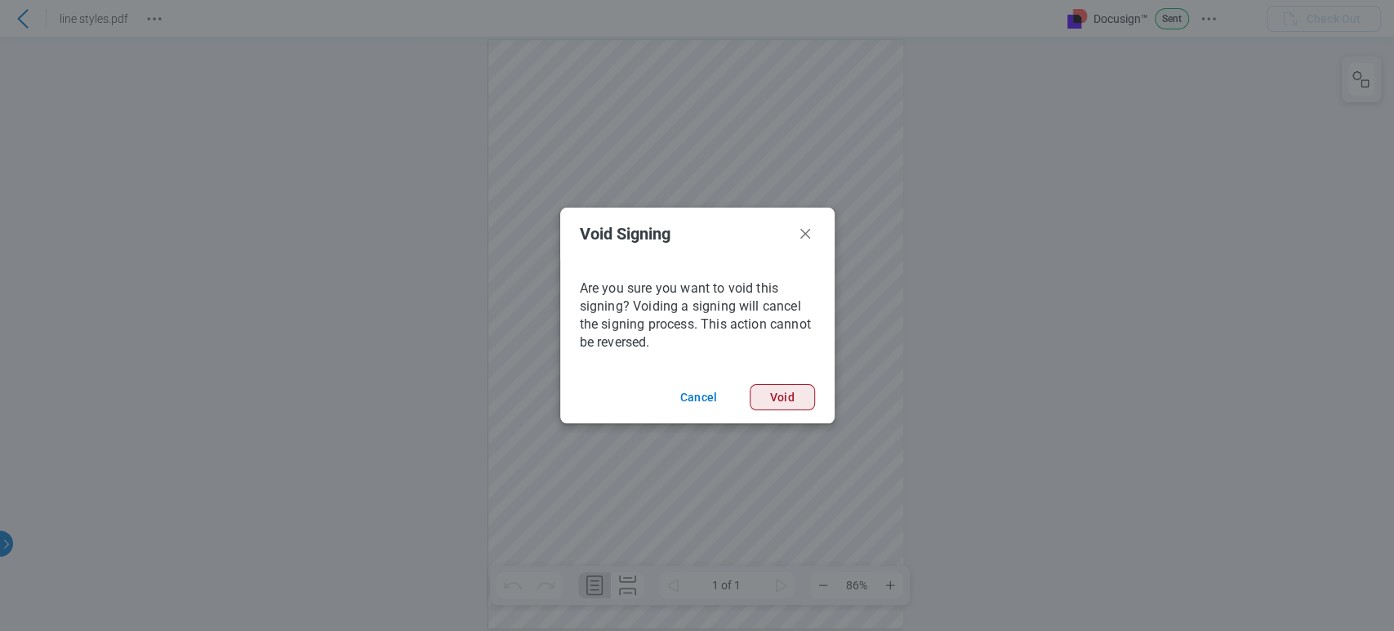
click at [780, 396] on button "Void" at bounding box center [782, 397] width 65 height 26
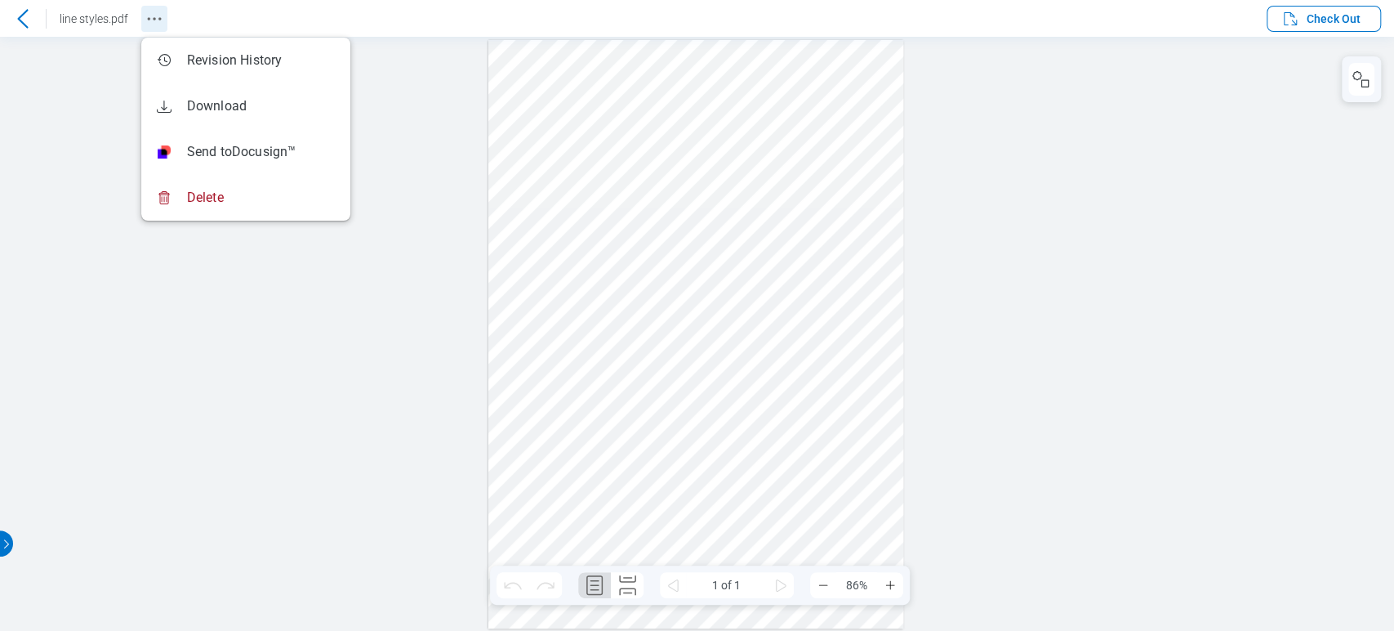
click at [158, 16] on icon "Revision History" at bounding box center [155, 19] width 20 height 20
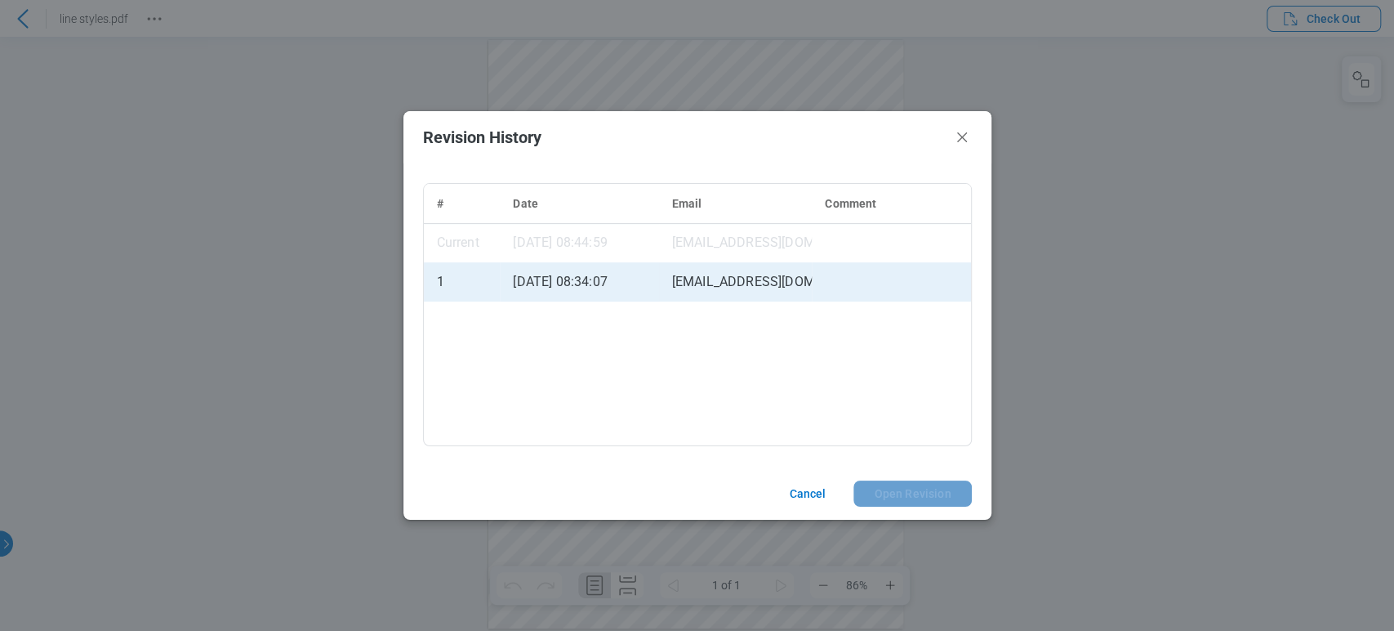
click at [836, 288] on td "Revision history table" at bounding box center [891, 281] width 158 height 39
drag, startPoint x: 819, startPoint y: 493, endPoint x: 701, endPoint y: 346, distance: 189.5
click at [819, 493] on button "Cancel" at bounding box center [805, 493] width 71 height 26
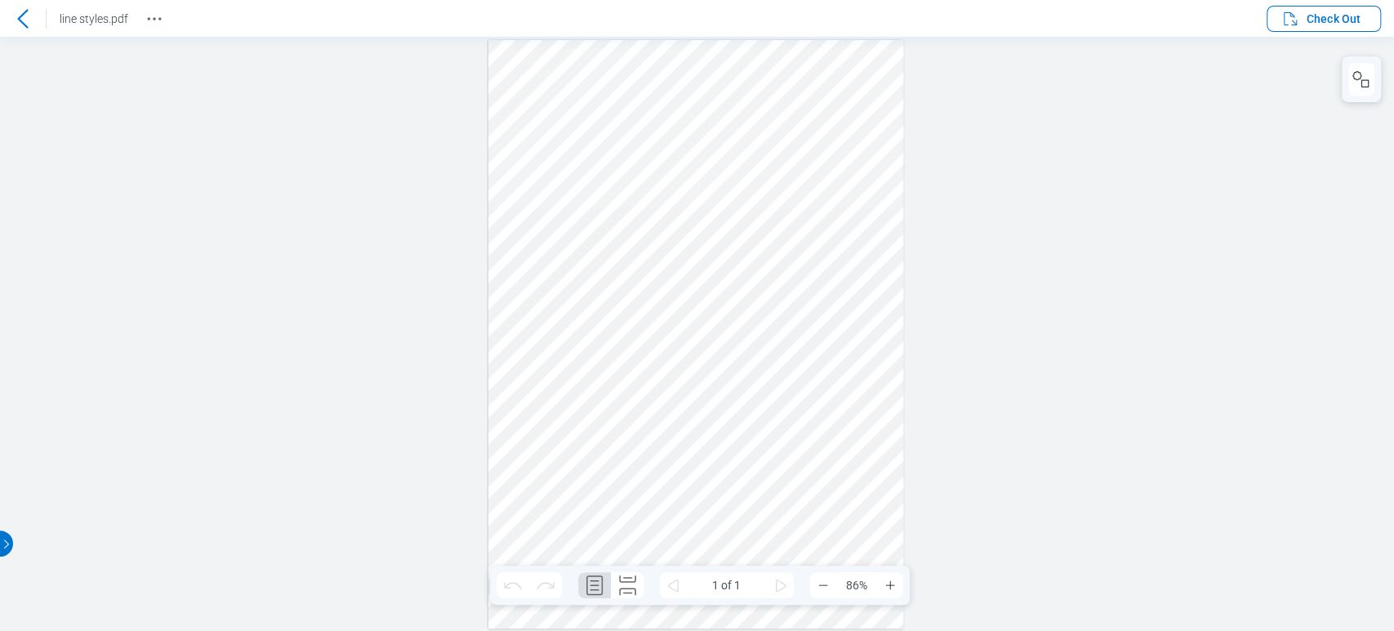
click at [29, 20] on icon at bounding box center [23, 19] width 20 height 20
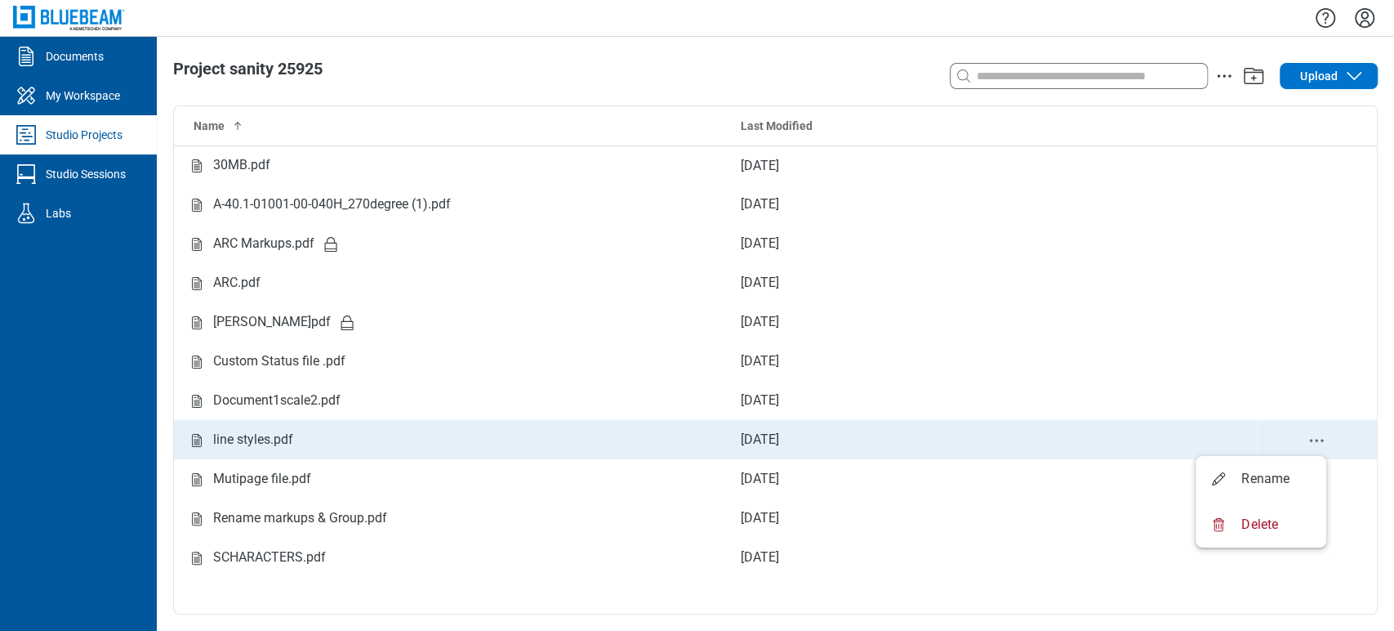
click at [1310, 443] on icon "delete-context-menu" at bounding box center [1317, 441] width 20 height 20
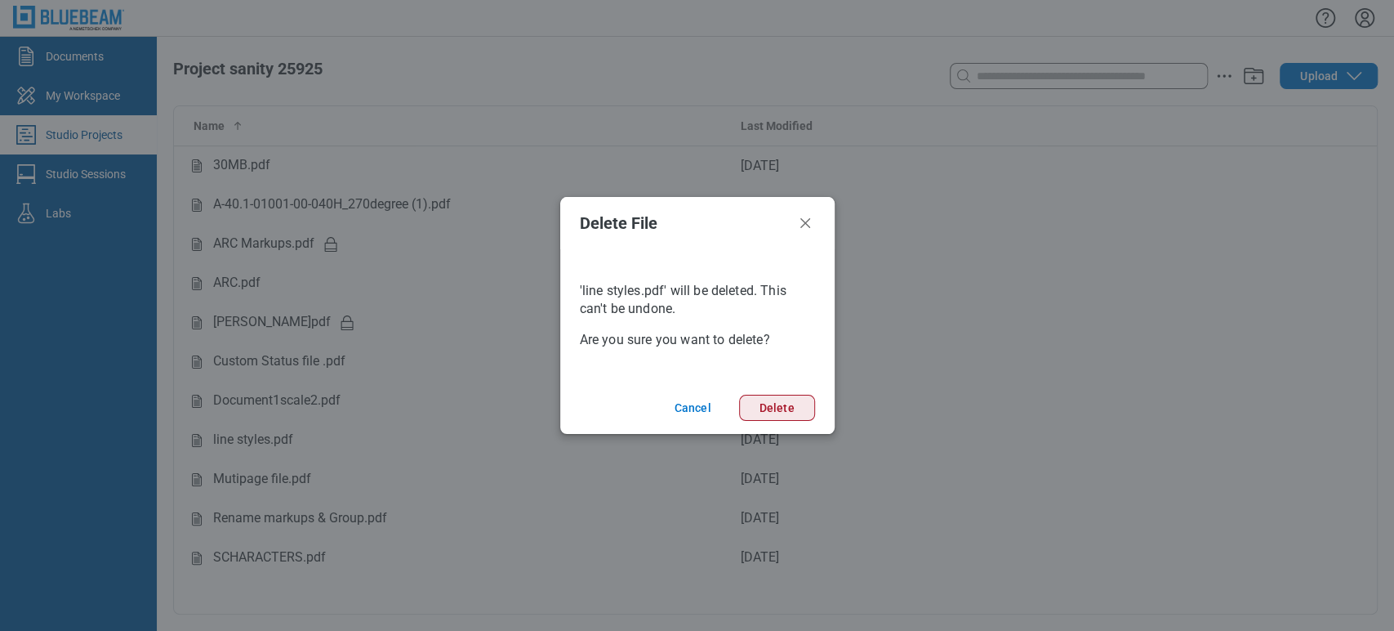
click at [765, 408] on button "Delete" at bounding box center [777, 408] width 76 height 26
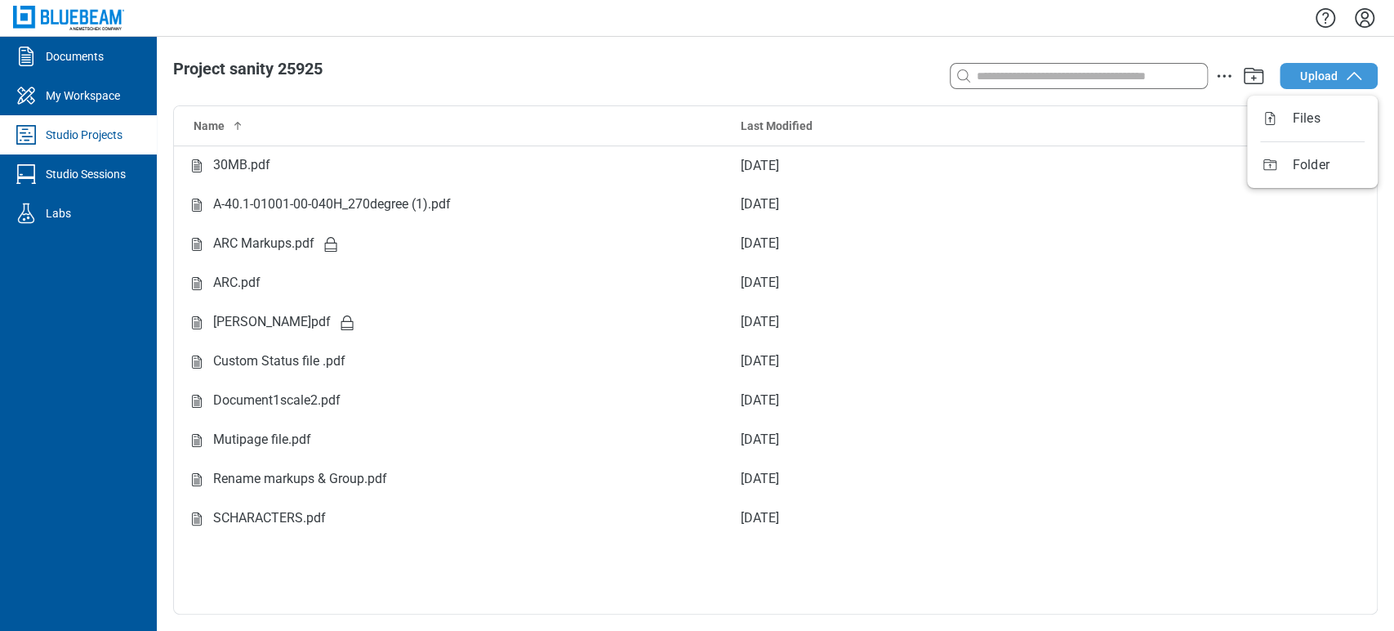
click at [1299, 74] on button "Upload" at bounding box center [1329, 76] width 98 height 26
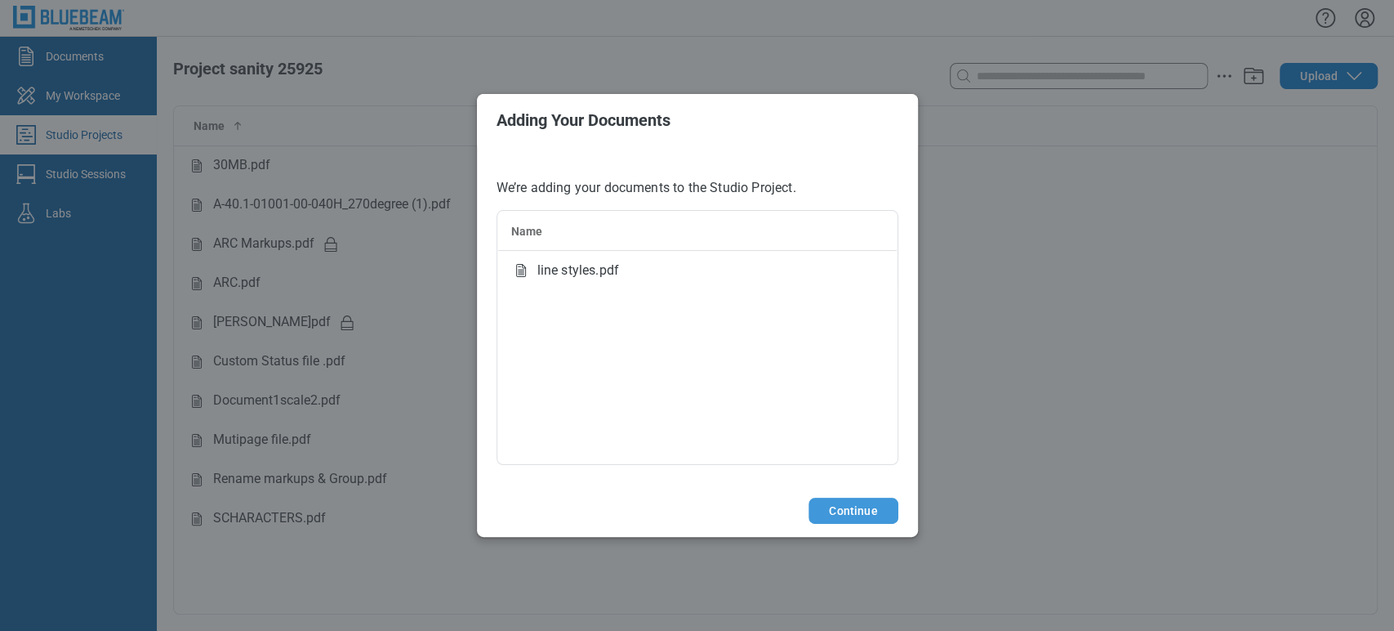
click at [884, 504] on button "Continue" at bounding box center [853, 510] width 89 height 26
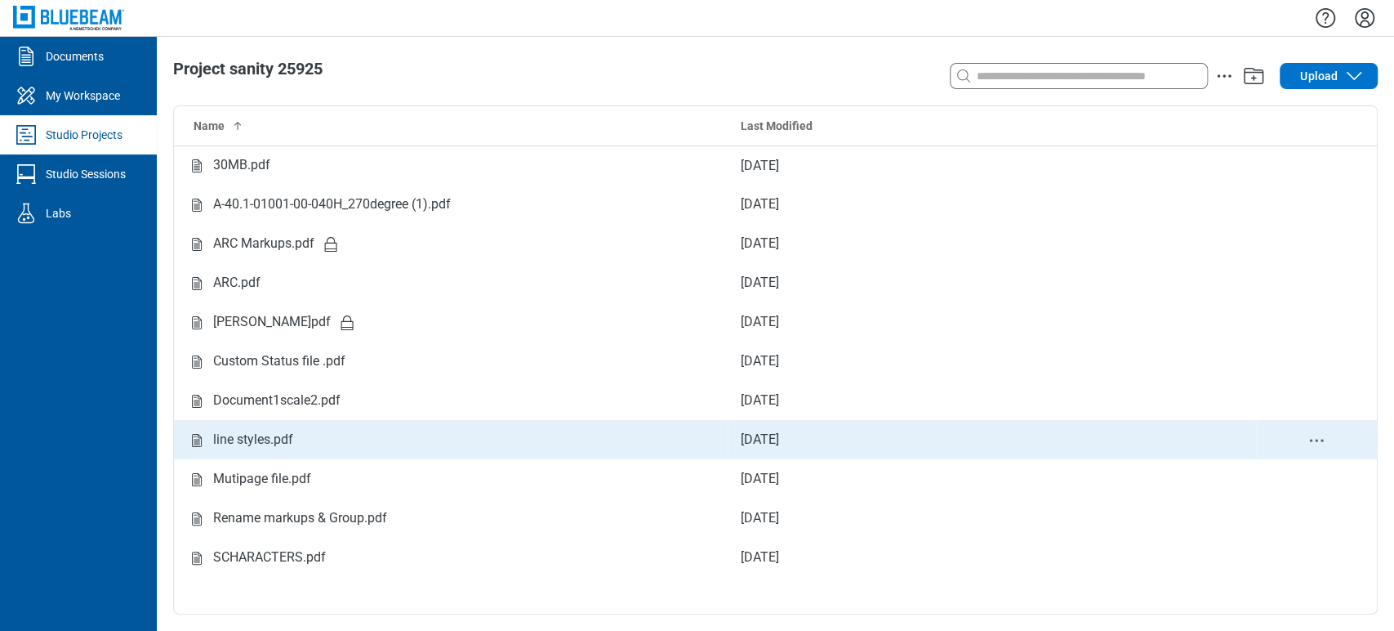
click at [283, 457] on td "line styles.pdf" at bounding box center [451, 439] width 554 height 39
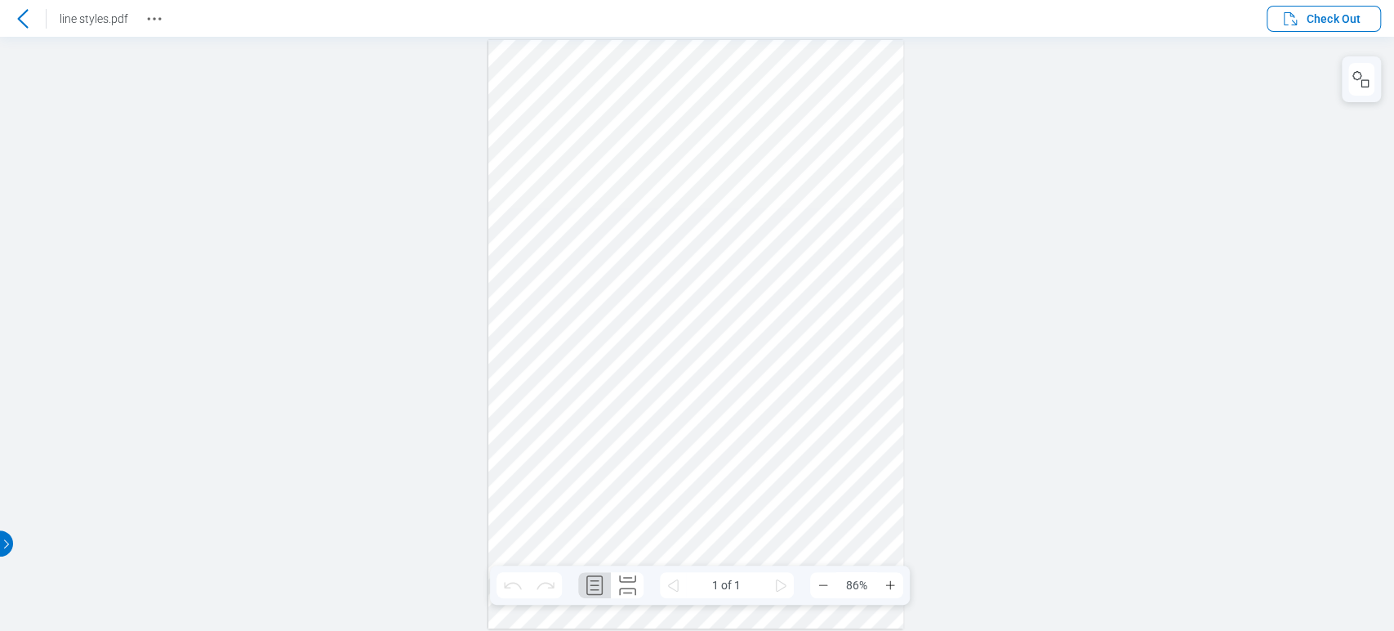
click at [168, 38] on div at bounding box center [697, 334] width 1394 height 594
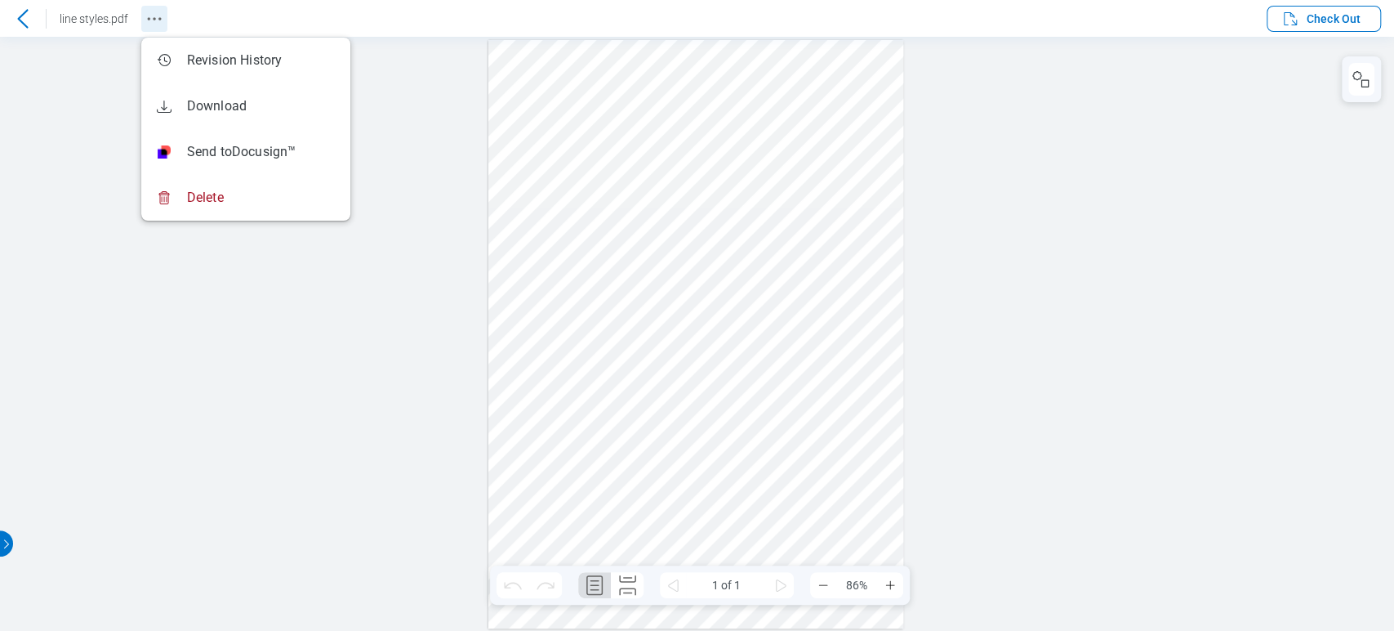
click at [154, 15] on icon "Revision History" at bounding box center [155, 19] width 20 height 20
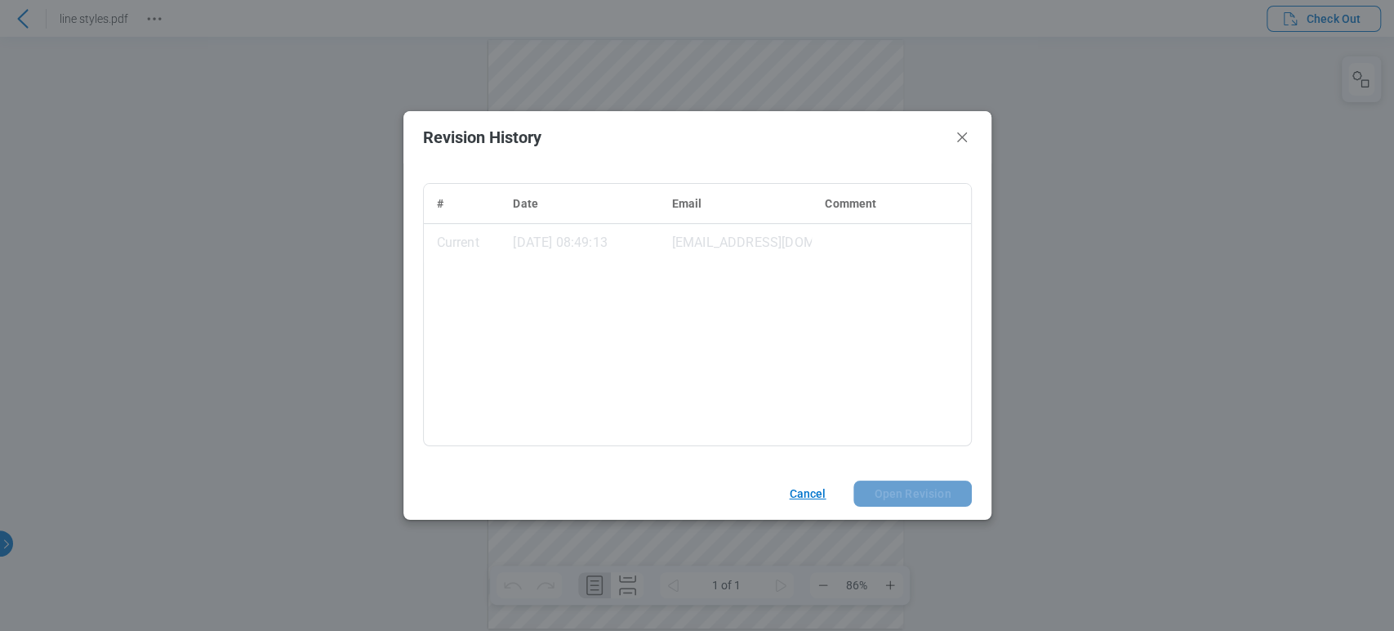
drag, startPoint x: 817, startPoint y: 502, endPoint x: 676, endPoint y: 261, distance: 279.0
click at [817, 502] on button "Cancel" at bounding box center [805, 493] width 71 height 26
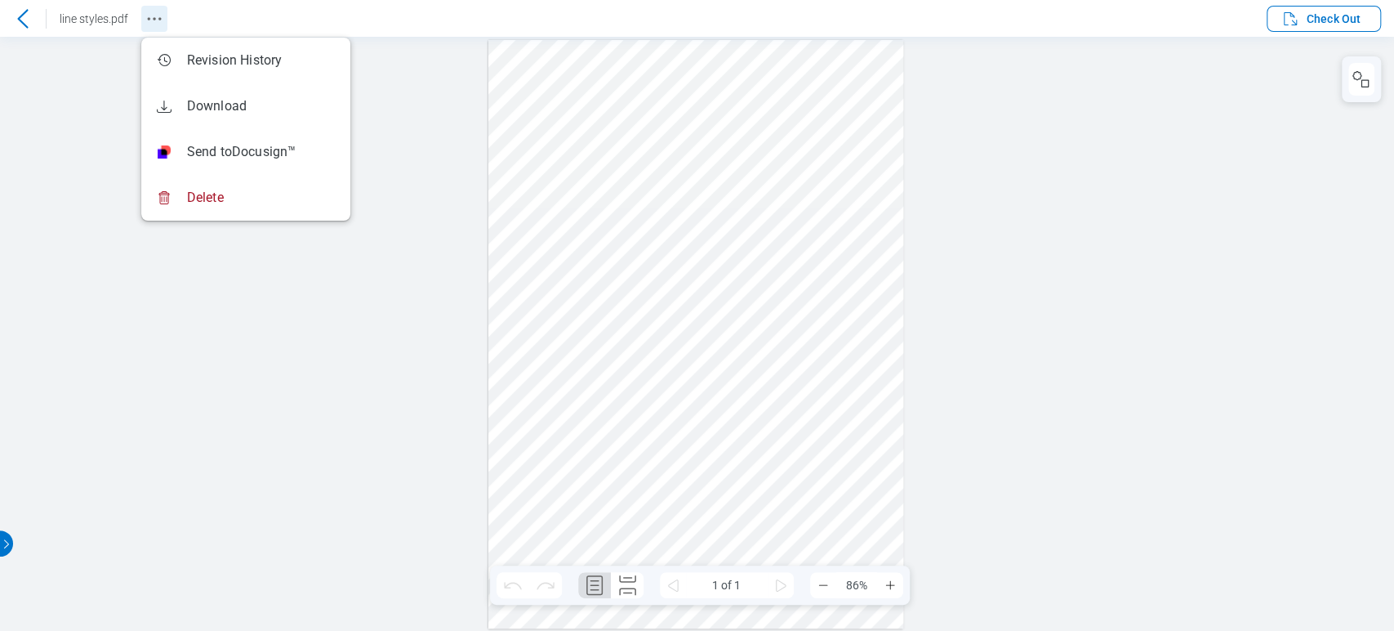
click at [163, 20] on icon "Revision History" at bounding box center [155, 19] width 20 height 20
click at [147, 16] on icon "Revision History" at bounding box center [155, 19] width 20 height 20
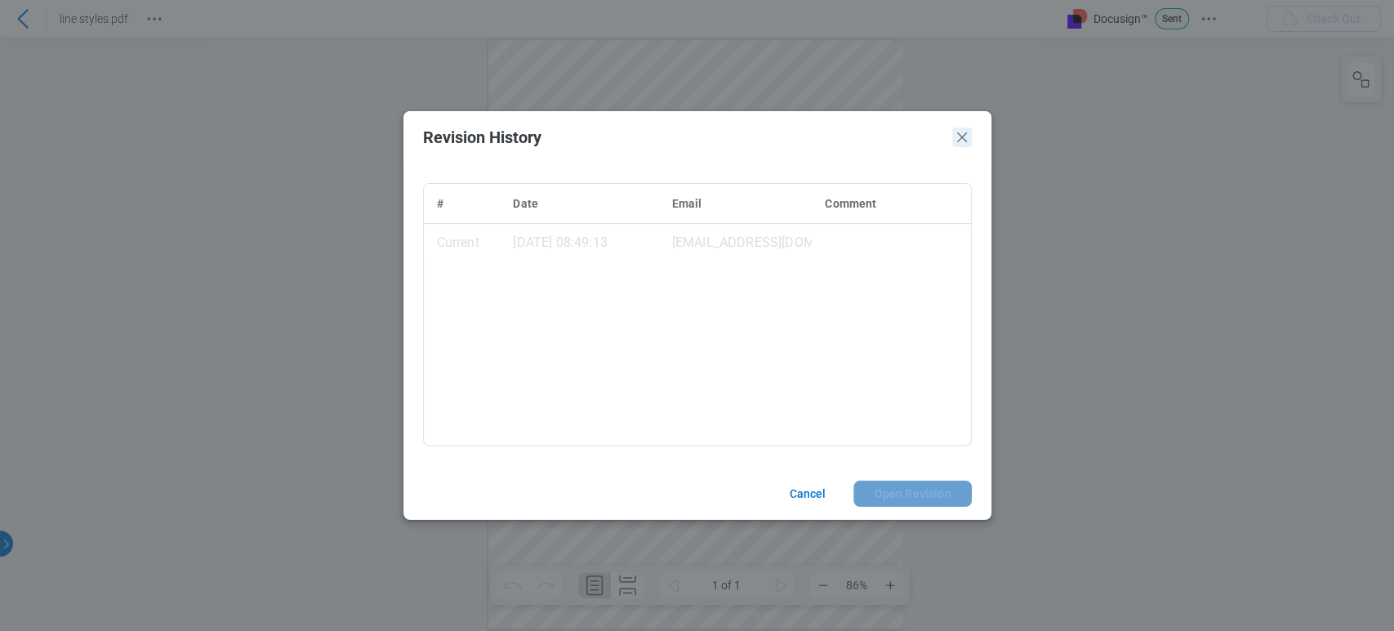
click at [968, 136] on icon "Close" at bounding box center [962, 137] width 20 height 20
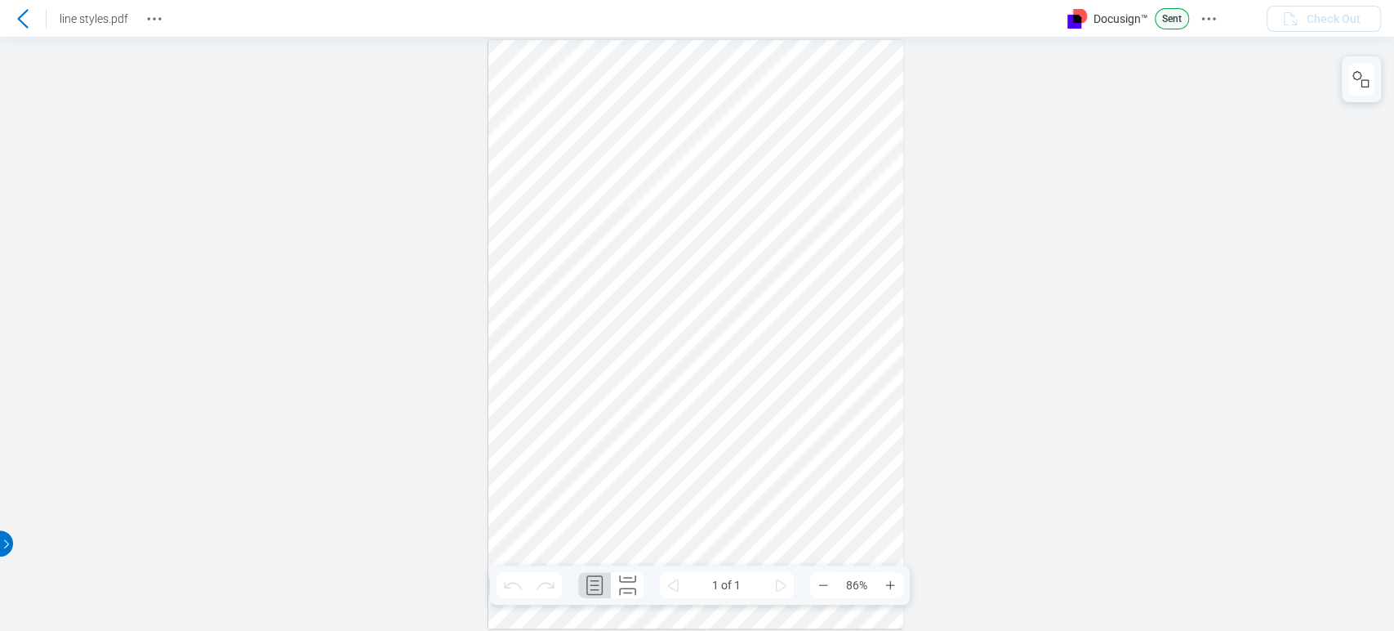
click at [19, 16] on icon at bounding box center [23, 19] width 20 height 20
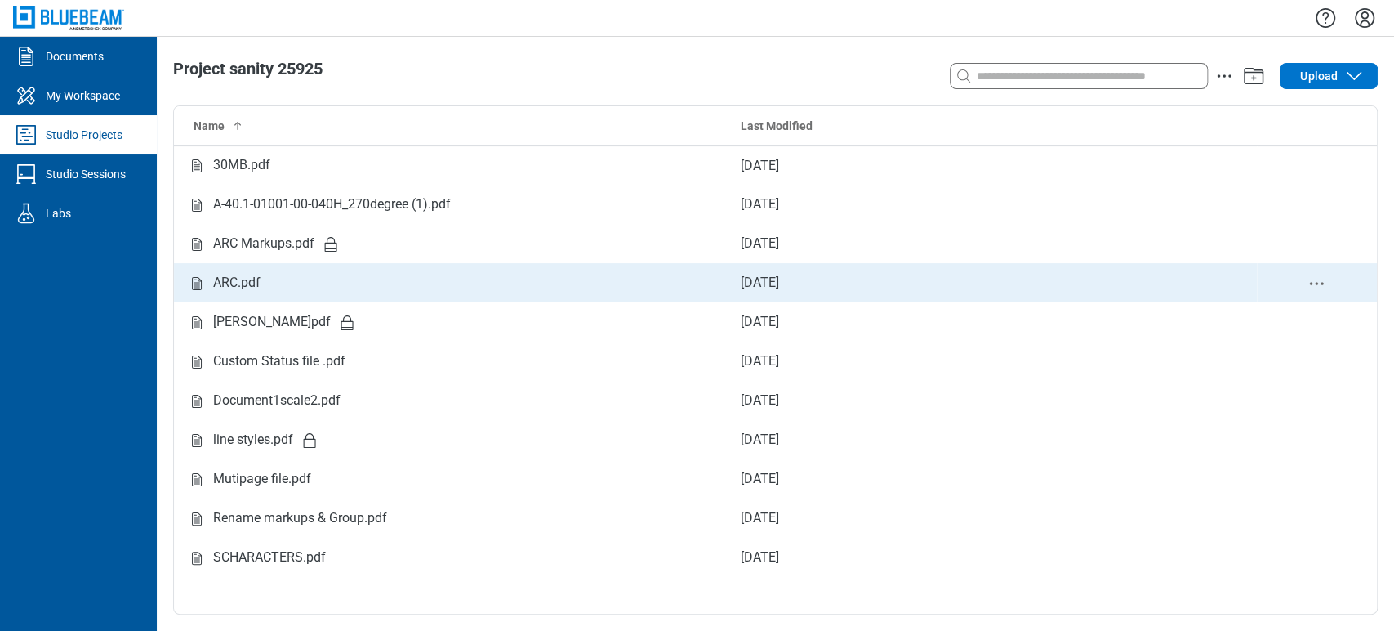
click at [288, 283] on div "ARC.pdf" at bounding box center [451, 283] width 528 height 20
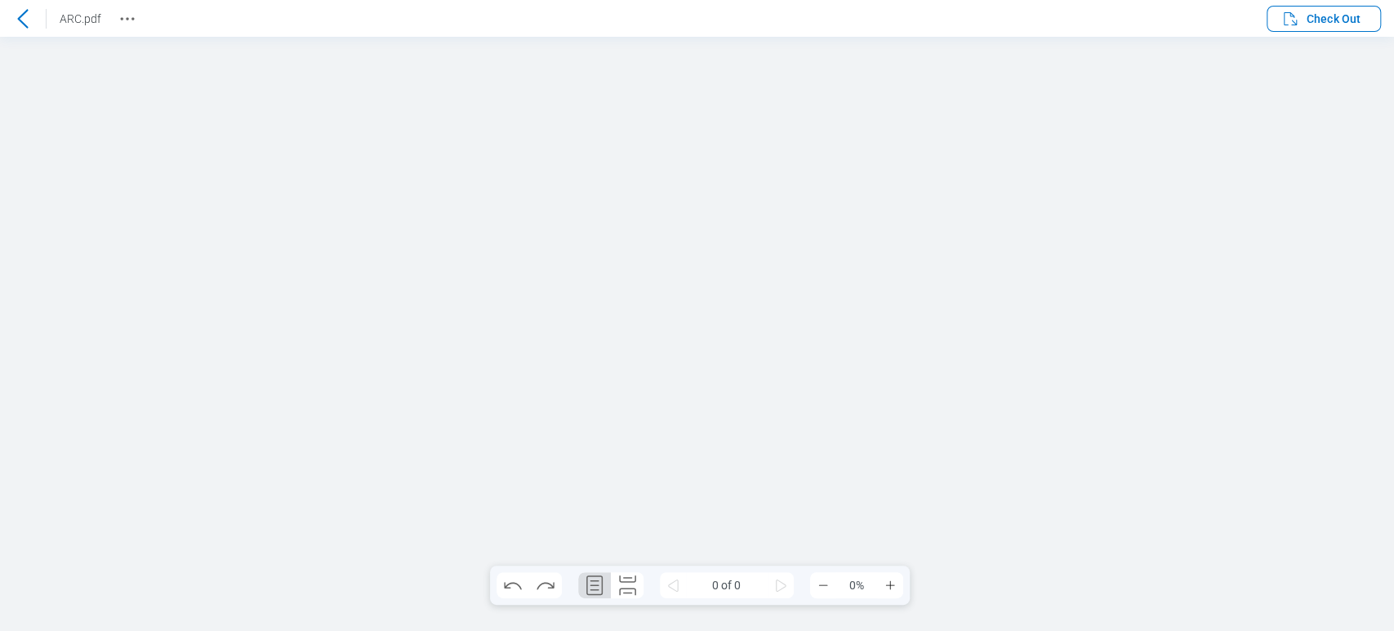
click at [25, 6] on div at bounding box center [23, 19] width 26 height 26
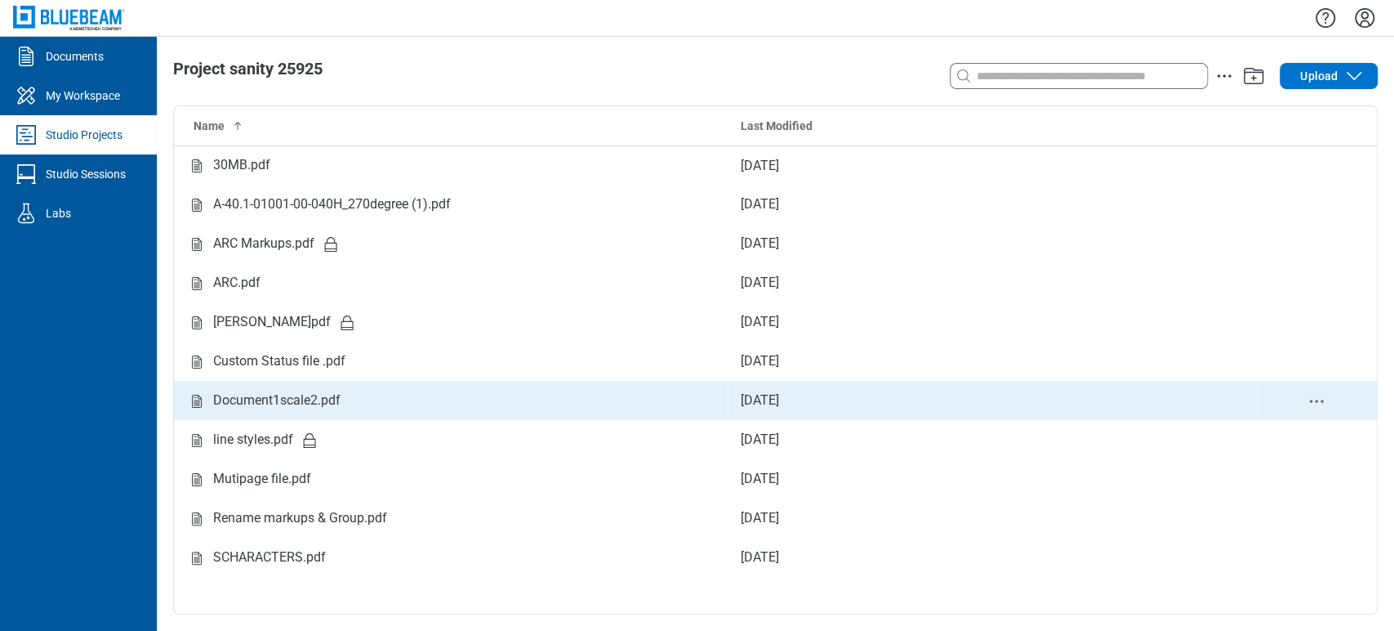
click at [330, 399] on div "Document1scale2.pdf" at bounding box center [276, 400] width 127 height 20
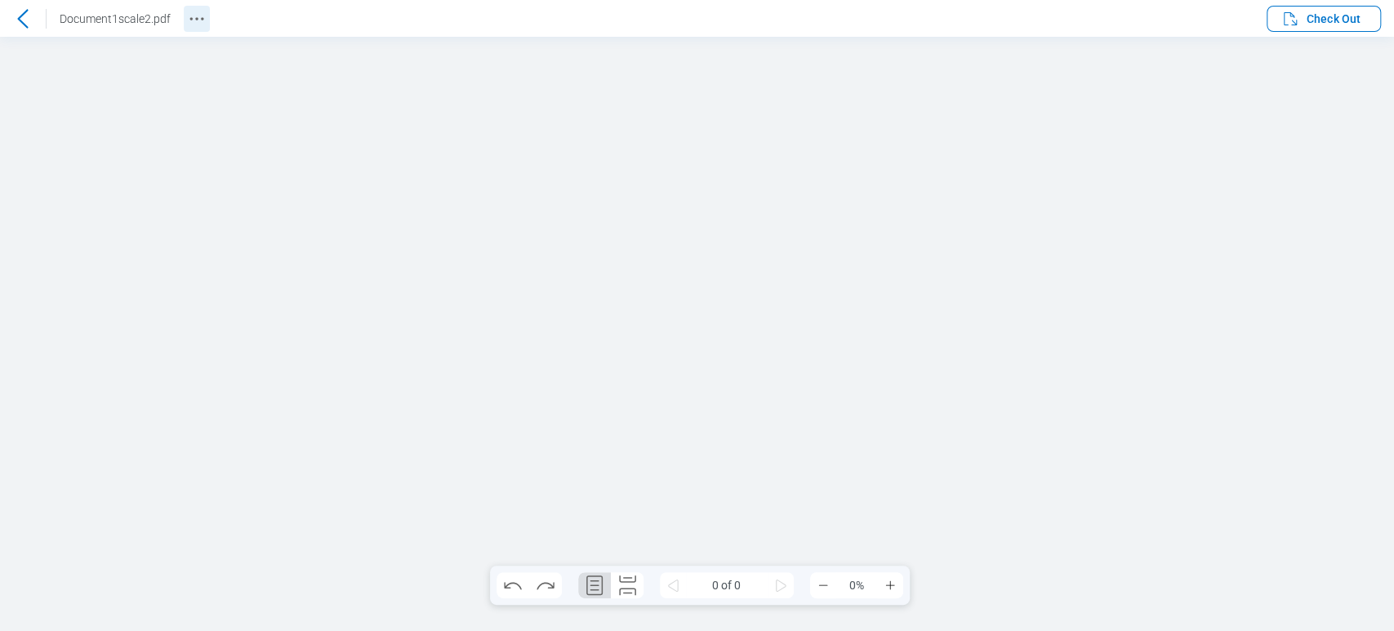
click at [204, 19] on icon "Revision History" at bounding box center [197, 19] width 20 height 20
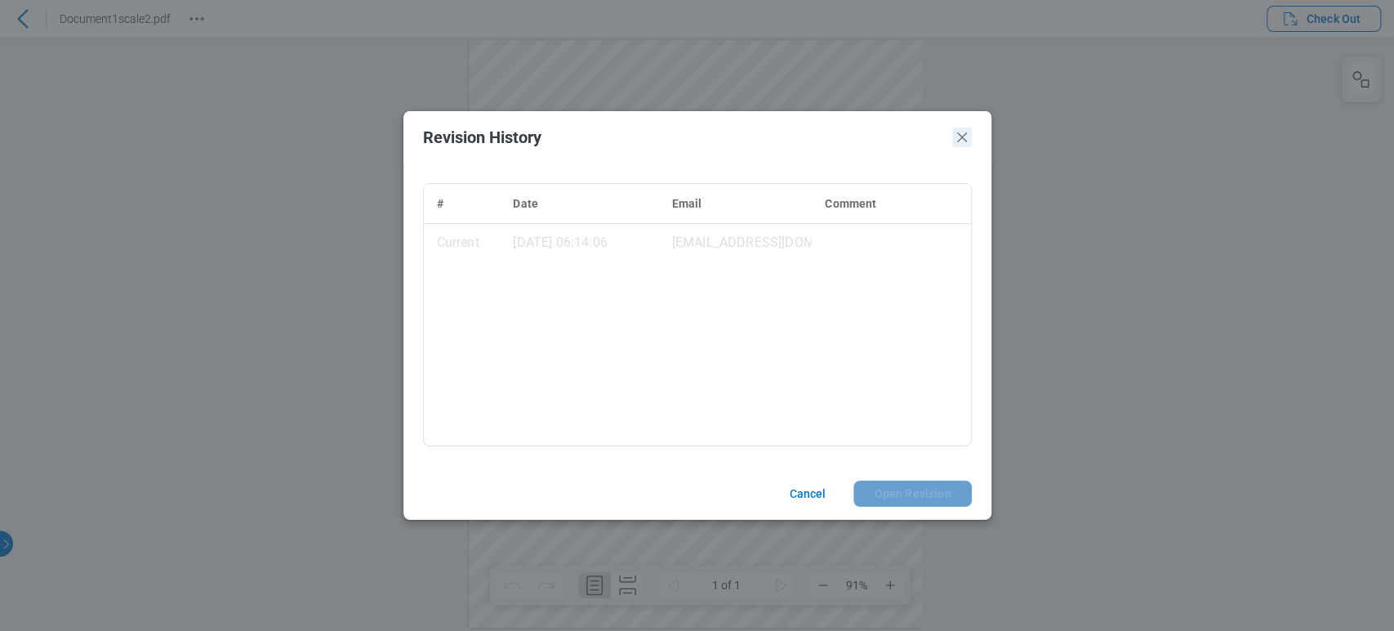
drag, startPoint x: 960, startPoint y: 136, endPoint x: 960, endPoint y: 98, distance: 37.6
click at [960, 136] on icon "Close" at bounding box center [962, 137] width 20 height 20
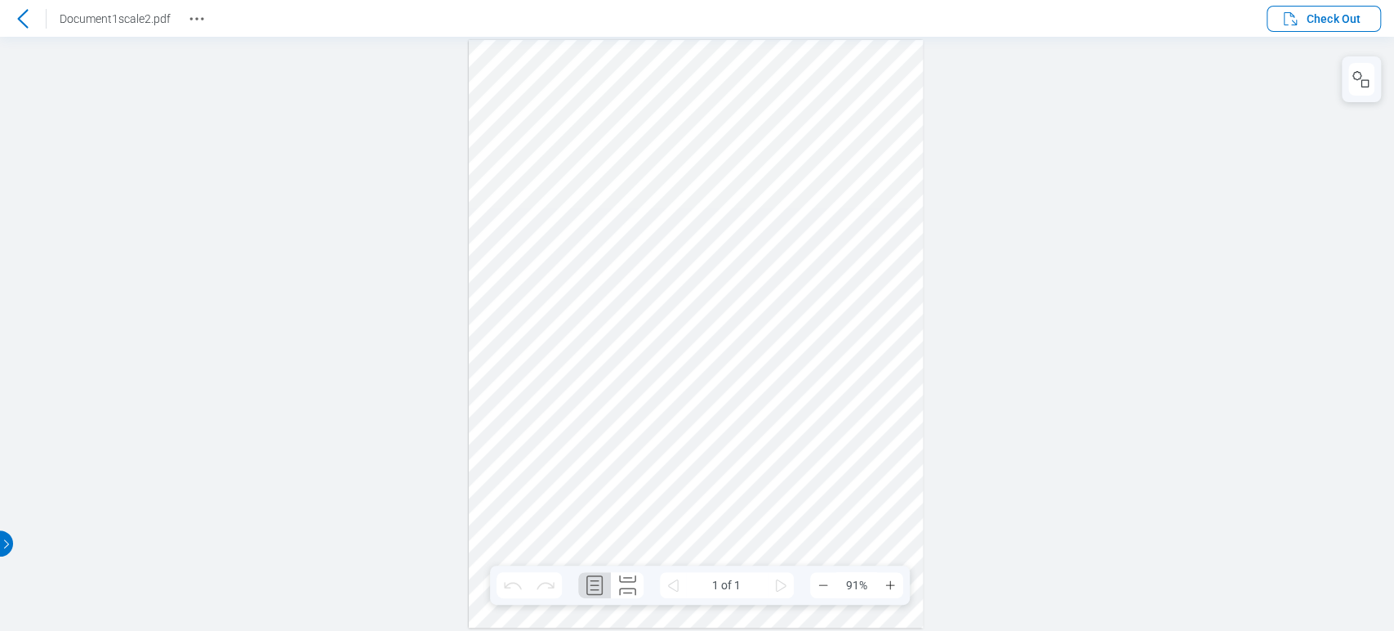
click at [29, 26] on icon at bounding box center [23, 19] width 20 height 20
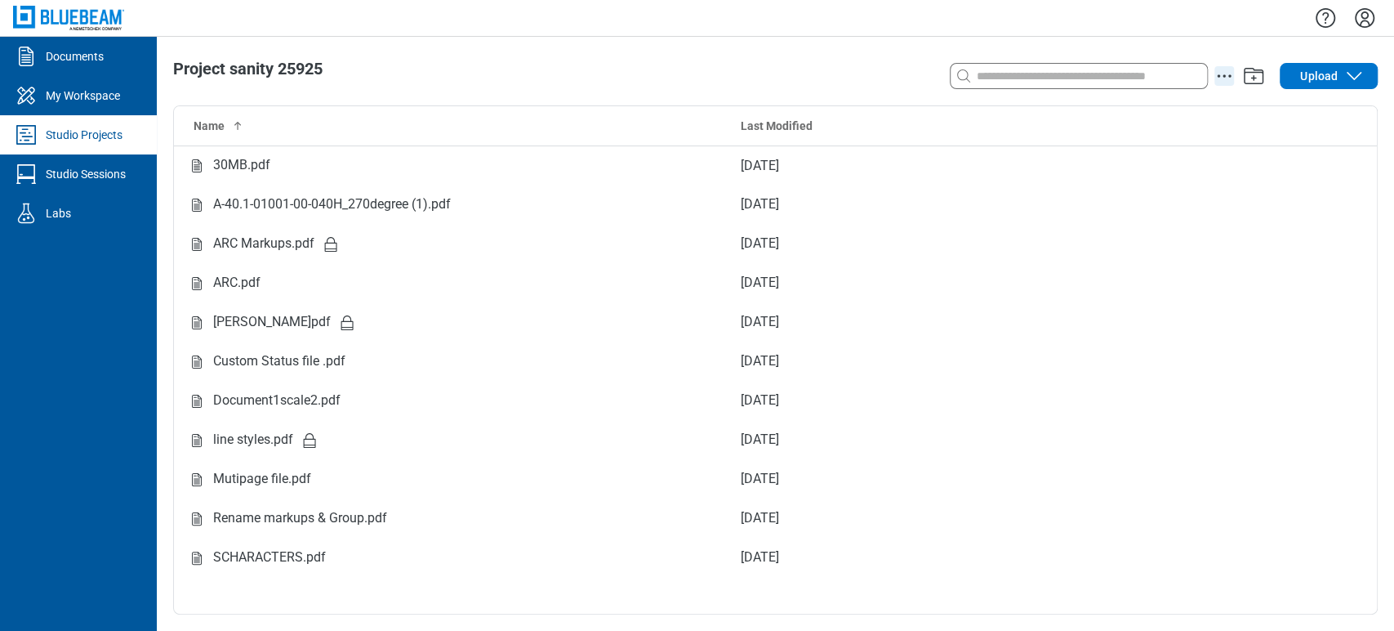
click at [1222, 77] on icon "action-menu" at bounding box center [1225, 76] width 20 height 20
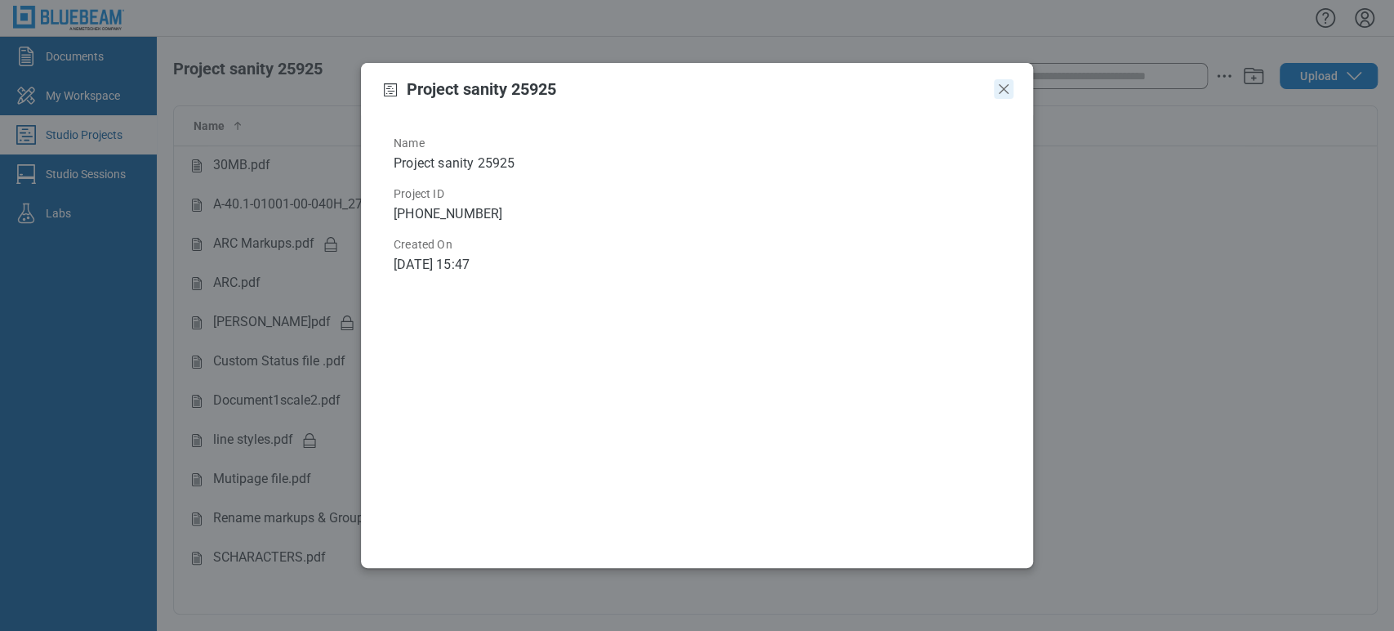
click at [1003, 89] on icon "Close" at bounding box center [1004, 89] width 10 height 10
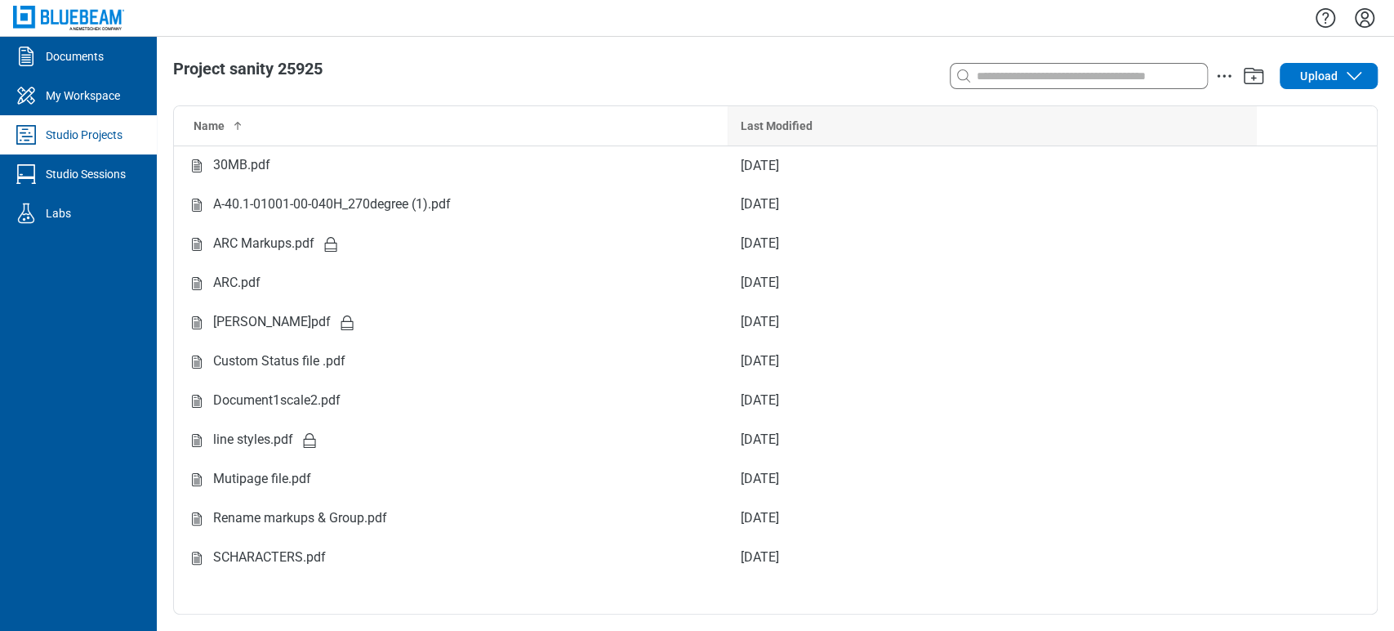
drag, startPoint x: 1256, startPoint y: 87, endPoint x: 1228, endPoint y: 120, distance: 44.0
click at [1228, 120] on div "Project sanity 25925 Search with a keyword or natural language Upload Name Last…" at bounding box center [776, 334] width 1238 height 594
click at [1228, 76] on icon "action-menu" at bounding box center [1225, 76] width 20 height 20
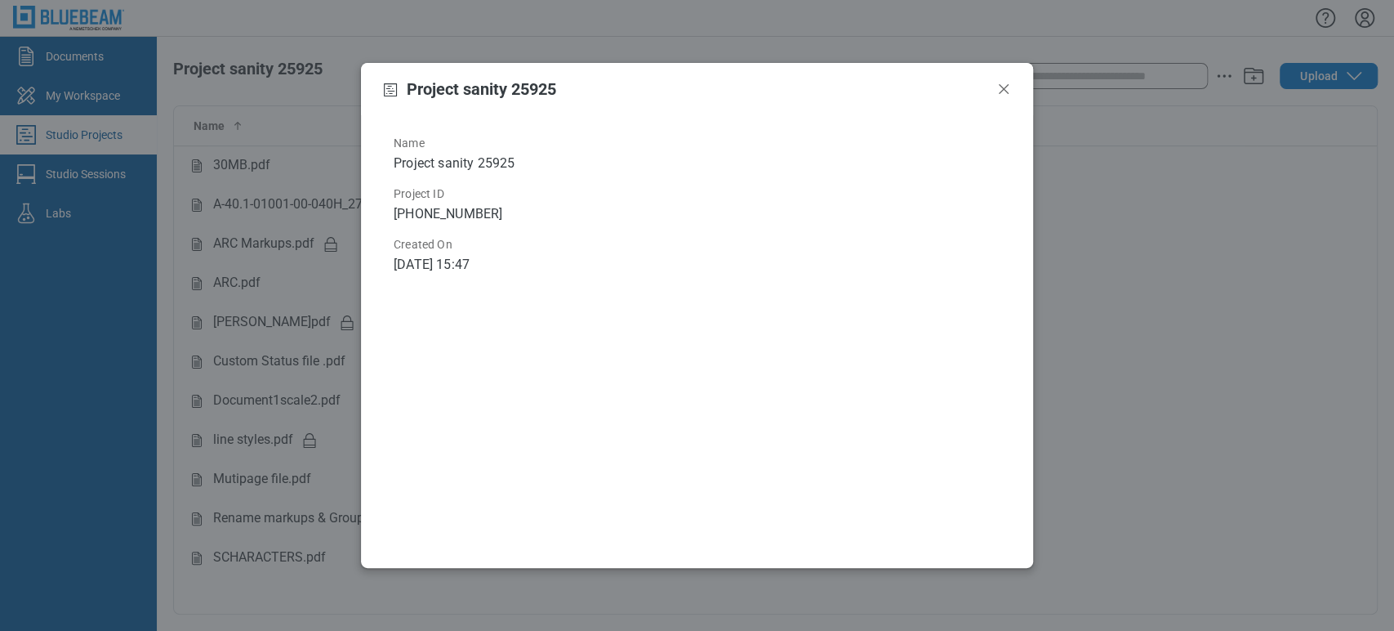
click at [519, 136] on span "Name" at bounding box center [704, 143] width 620 height 16
click at [1006, 96] on icon "Close" at bounding box center [1004, 89] width 20 height 20
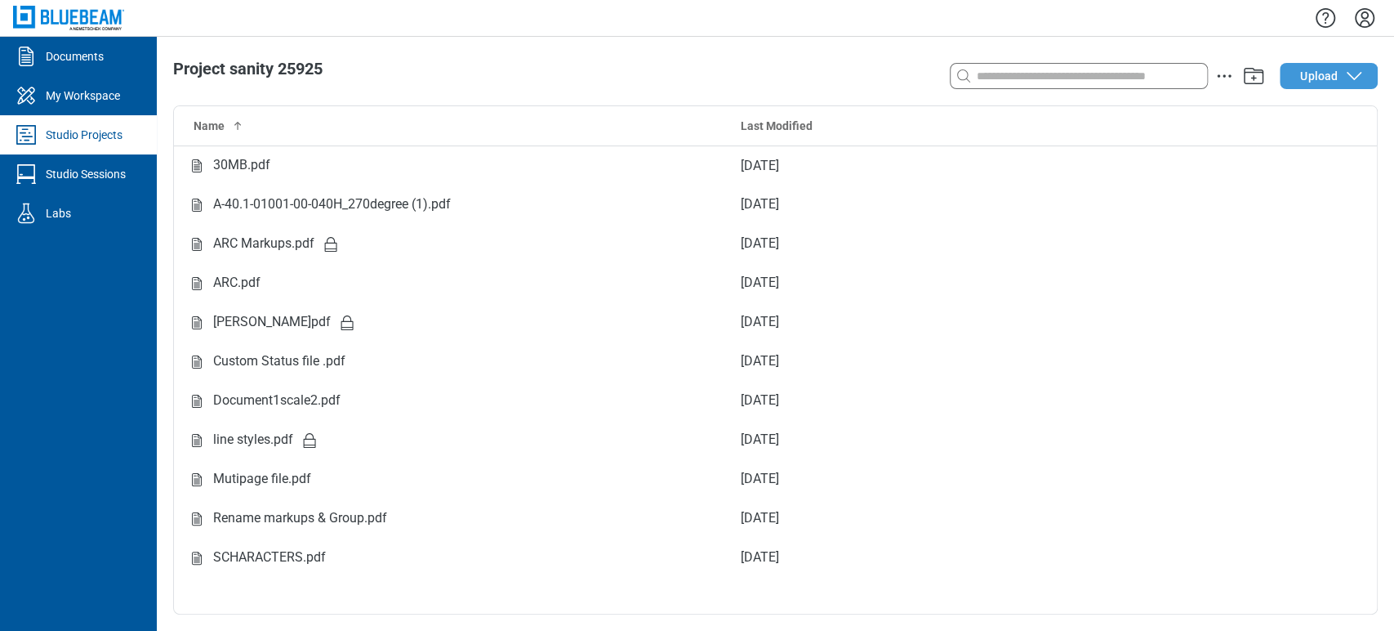
click at [1355, 77] on icon "button" at bounding box center [1355, 76] width 20 height 20
click at [1370, 15] on icon "Settings" at bounding box center [1365, 18] width 26 height 26
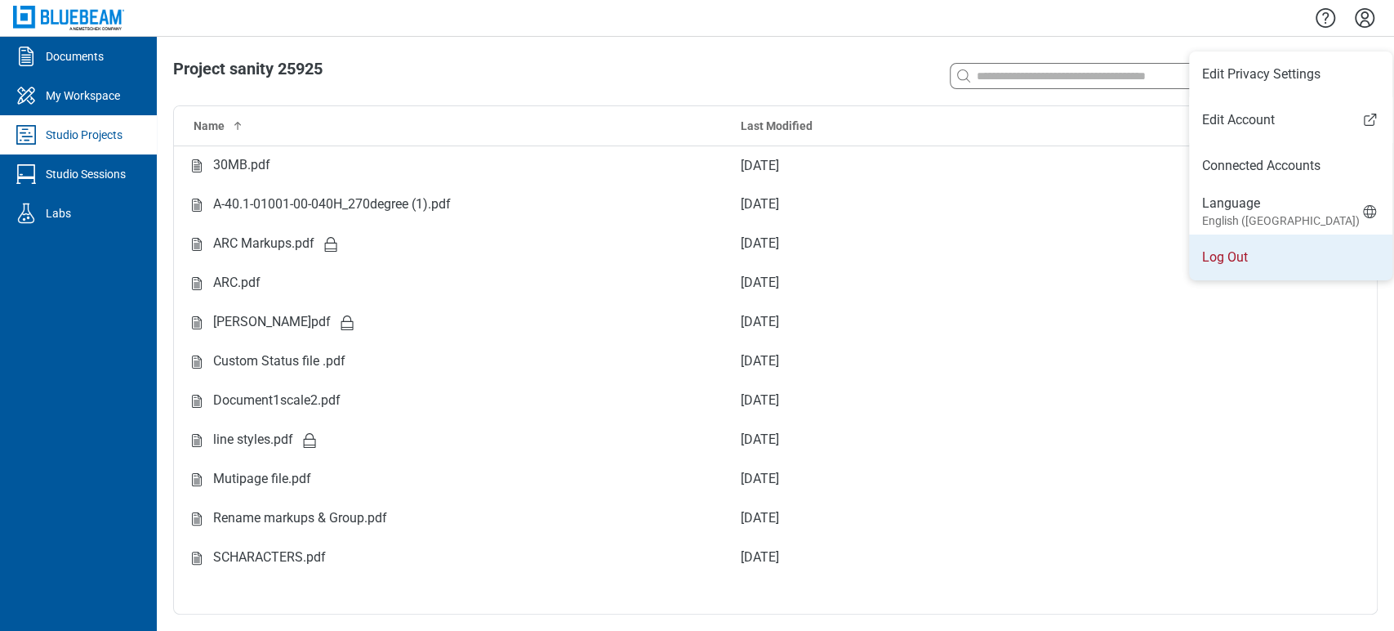
click at [1246, 239] on li "Log Out" at bounding box center [1290, 257] width 203 height 46
